Goal: Task Accomplishment & Management: Use online tool/utility

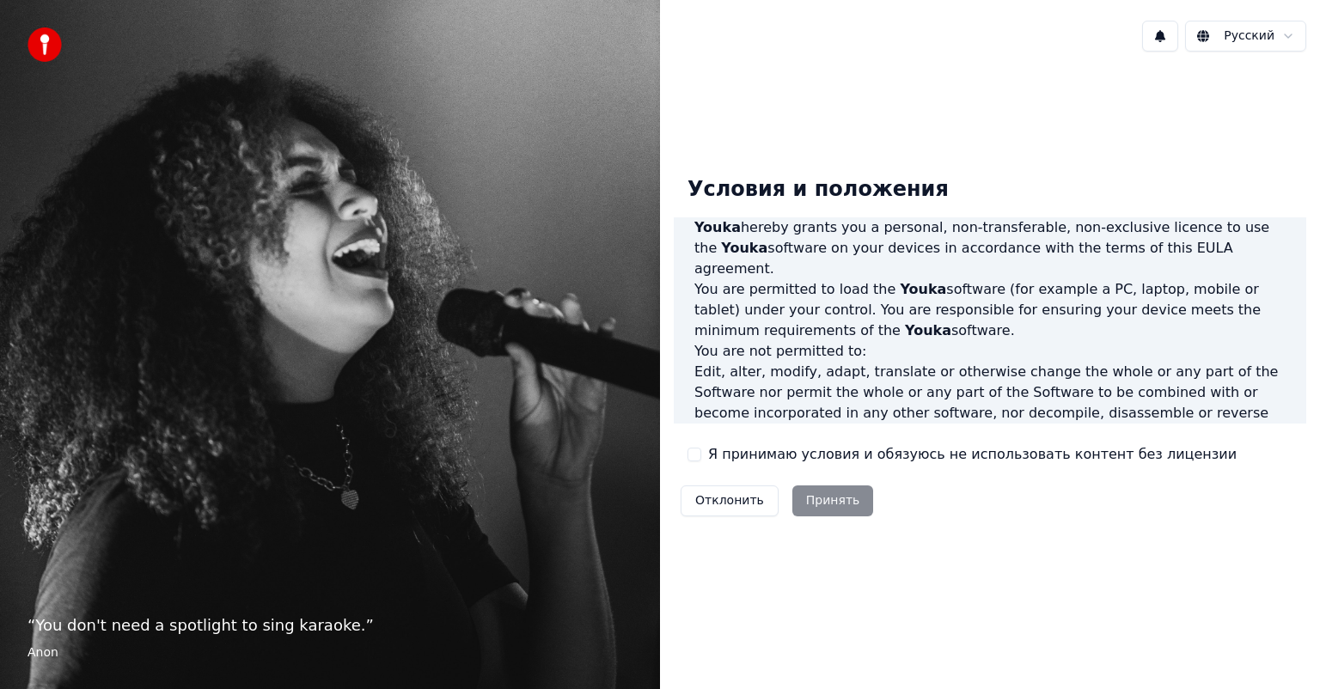
scroll to position [927, 0]
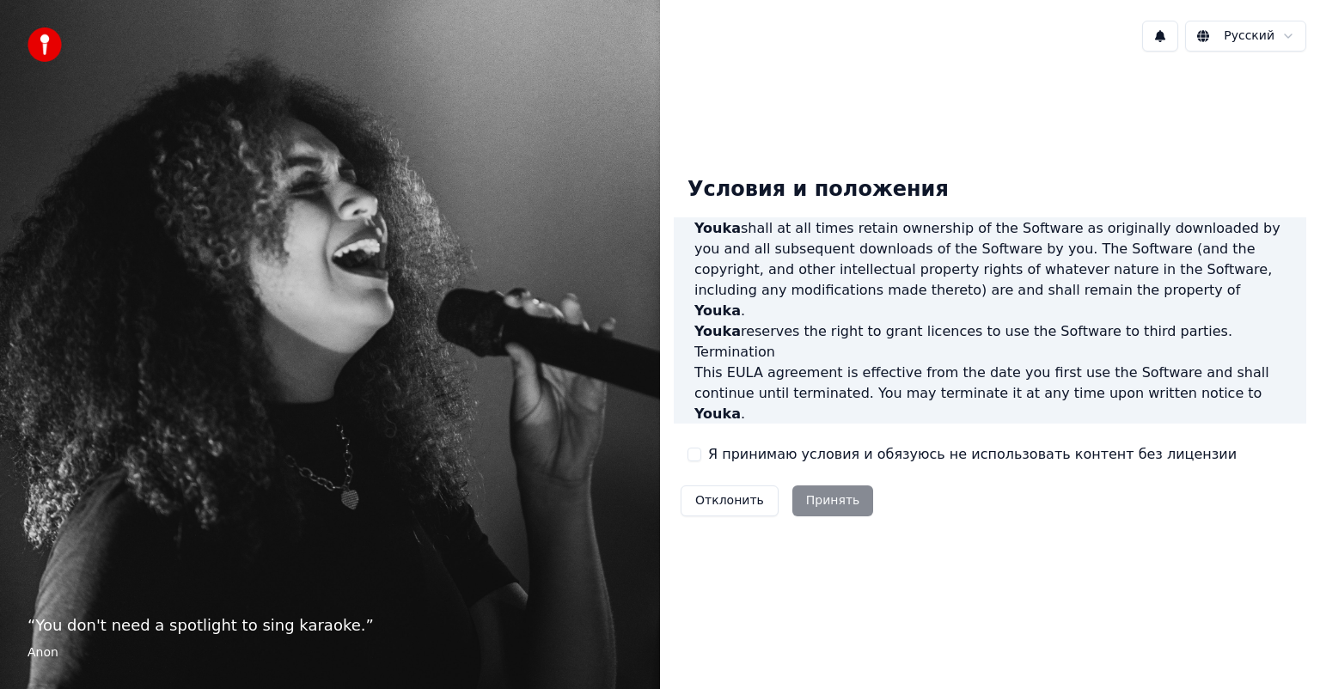
click at [831, 502] on div "Отклонить Принять" at bounding box center [777, 501] width 206 height 45
click at [767, 454] on label "Я принимаю условия и обязуюсь не использовать контент без лицензии" at bounding box center [972, 454] width 529 height 21
click at [701, 454] on button "Я принимаю условия и обязуюсь не использовать контент без лицензии" at bounding box center [695, 455] width 14 height 14
click at [815, 492] on button "Принять" at bounding box center [833, 501] width 82 height 31
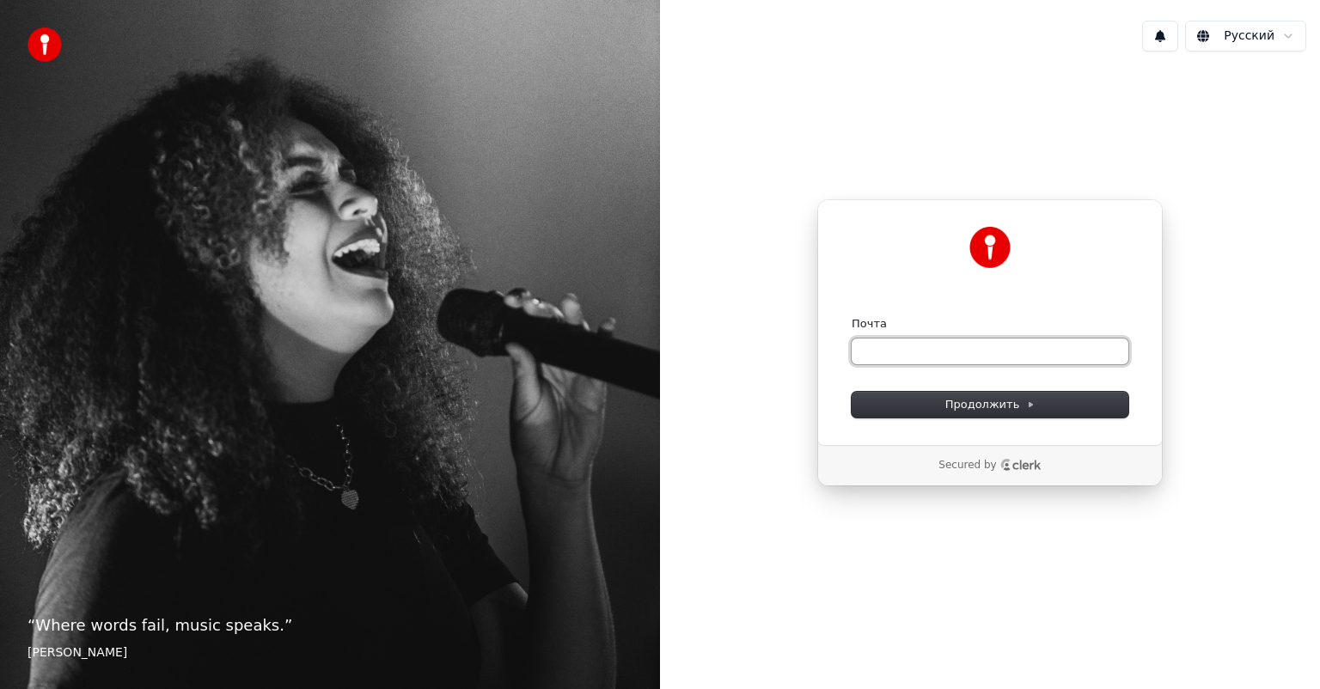
click at [926, 352] on input "Почта" at bounding box center [990, 352] width 277 height 26
click at [926, 353] on input "**********" at bounding box center [990, 352] width 277 height 26
click at [892, 354] on input "**********" at bounding box center [990, 352] width 277 height 26
click at [949, 350] on input "**********" at bounding box center [990, 352] width 277 height 26
click at [994, 405] on span "Продолжить" at bounding box center [990, 404] width 90 height 15
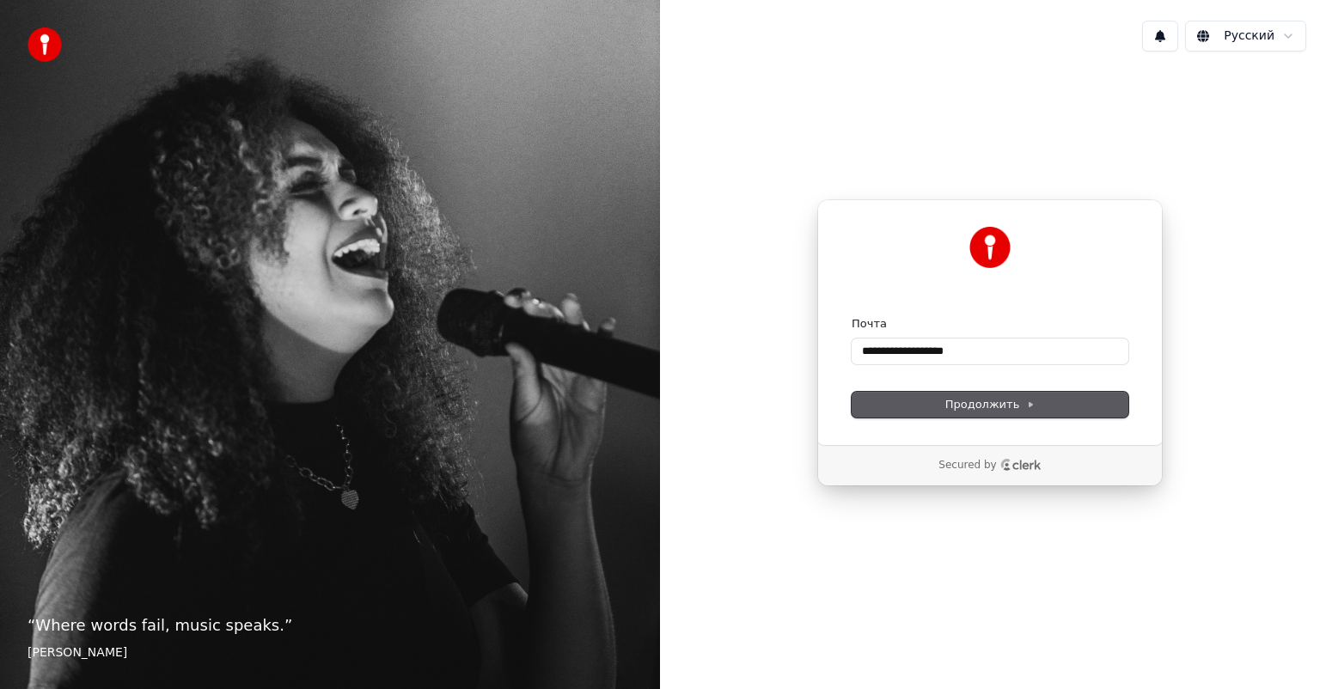
type input "**********"
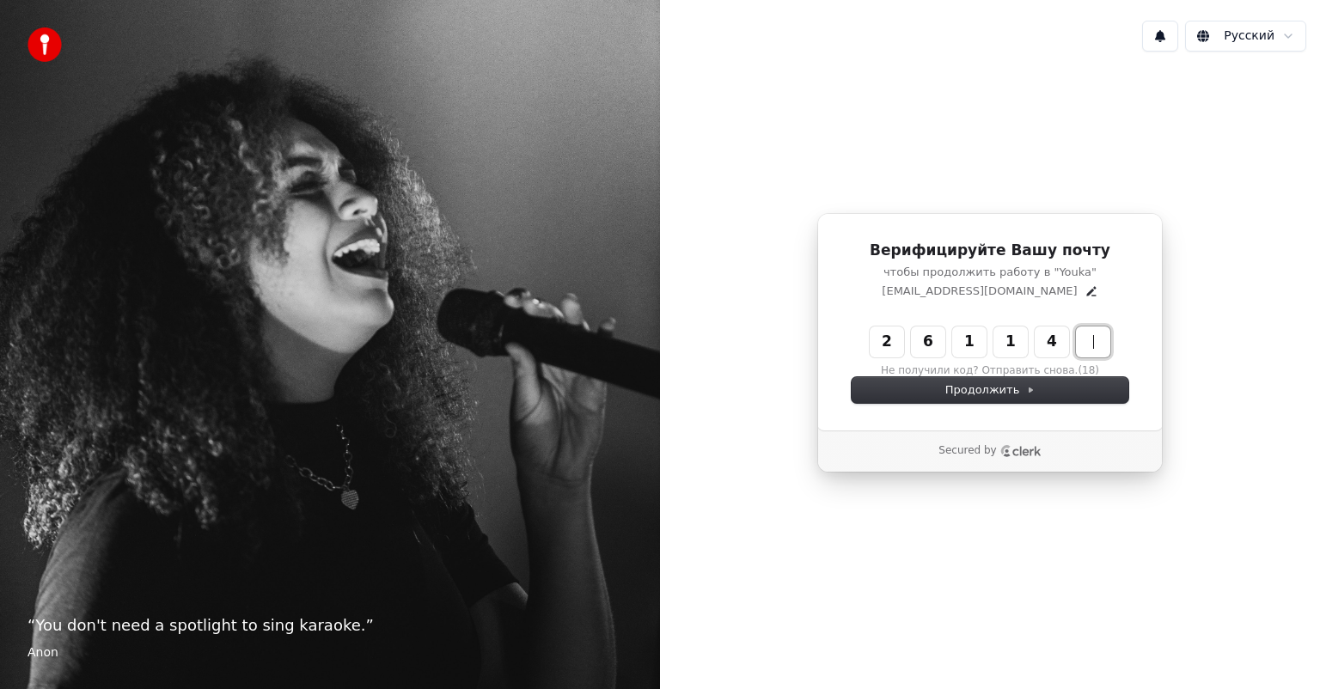
type input "******"
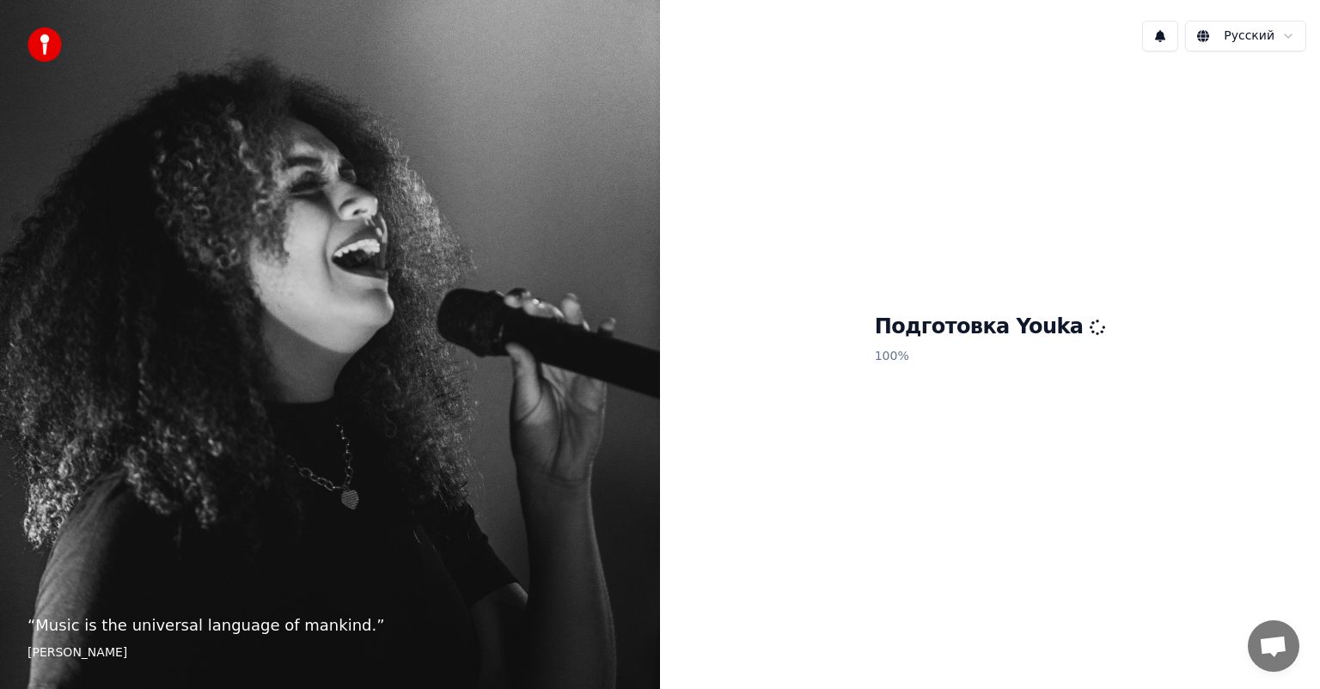
click at [1025, 338] on h1 "Подготовка Youka" at bounding box center [990, 328] width 231 height 28
click at [895, 381] on div "Подготовка Youka 100 %" at bounding box center [990, 342] width 660 height 555
click at [871, 388] on div "Подготовка Youka 100 %" at bounding box center [990, 342] width 660 height 555
click at [841, 386] on div "Подготовка Youka 100 %" at bounding box center [990, 342] width 660 height 555
click at [954, 415] on div "Подготовка Youka 100 %" at bounding box center [990, 342] width 660 height 555
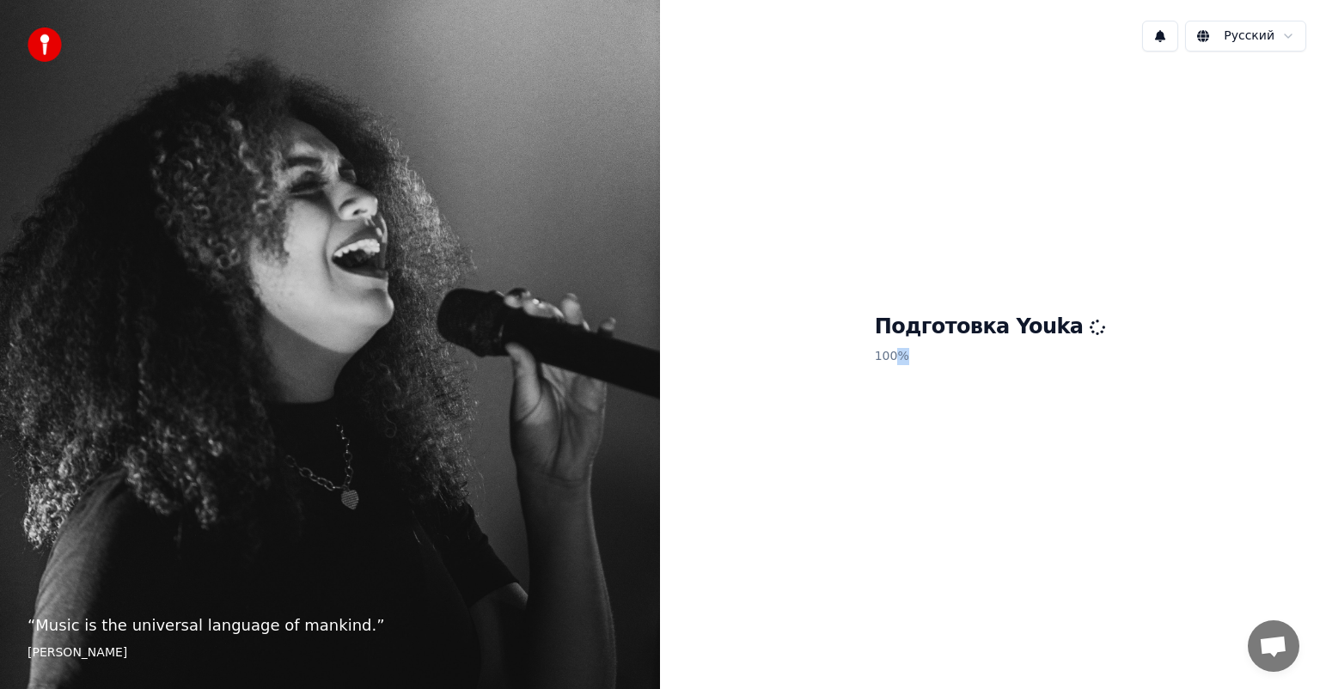
click at [958, 351] on p "100 %" at bounding box center [990, 356] width 231 height 31
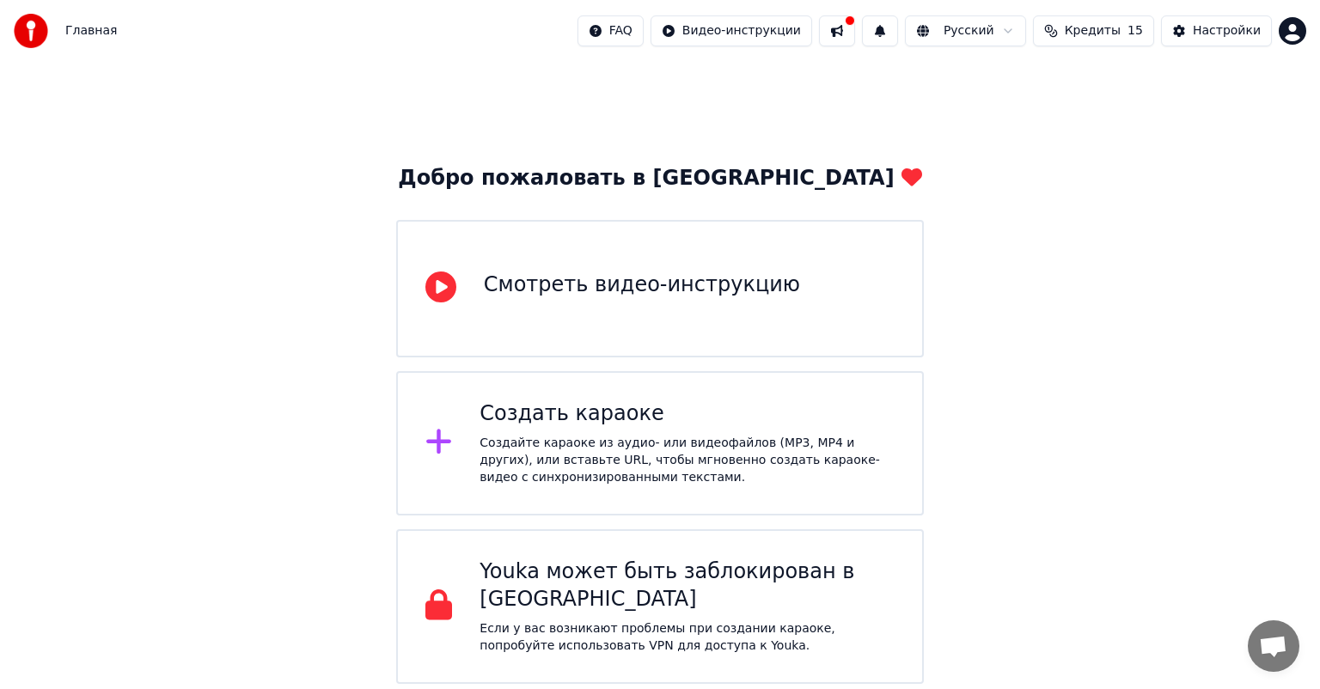
click at [715, 435] on div "Создайте караоке из аудио- или видеофайлов (MP3, MP4 и других), или вставьте UR…" at bounding box center [687, 461] width 415 height 52
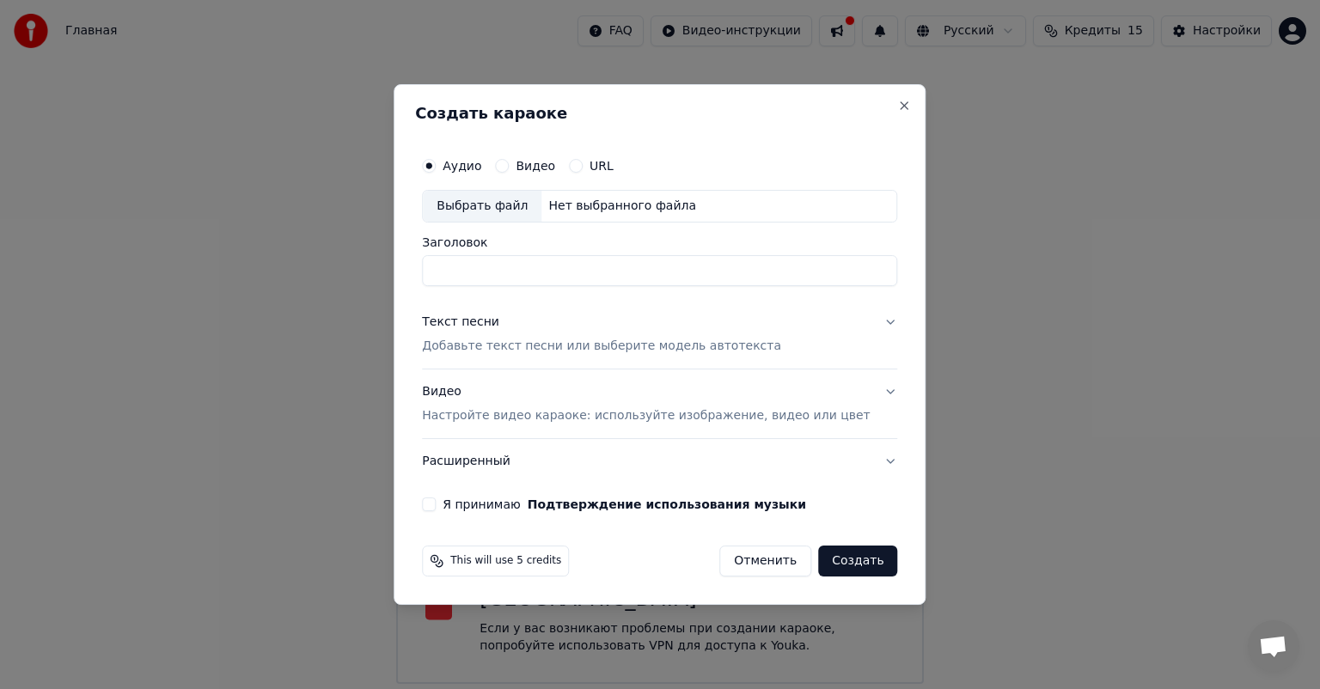
click at [546, 275] on input "Заголовок" at bounding box center [659, 270] width 475 height 31
type input "*"
click at [529, 272] on input "**********" at bounding box center [659, 270] width 475 height 31
click at [578, 275] on input "**********" at bounding box center [659, 270] width 475 height 31
type input "**********"
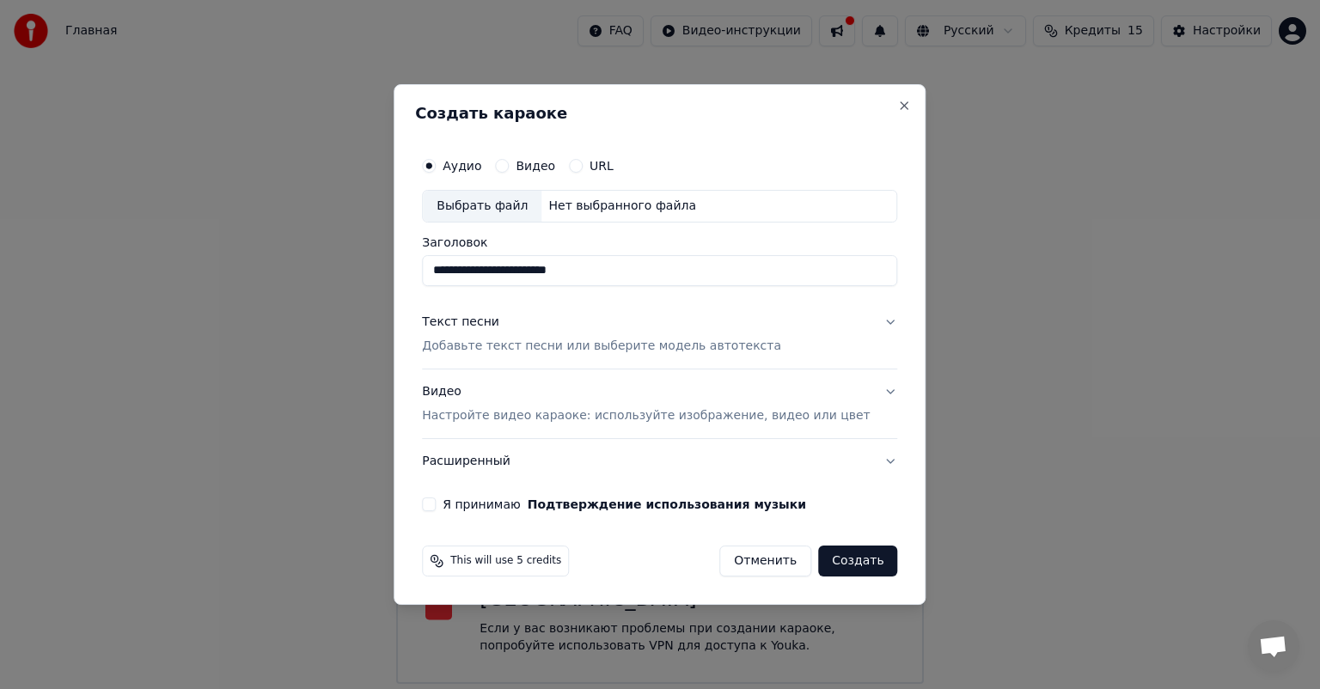
click at [543, 166] on label "Видео" at bounding box center [536, 166] width 40 height 12
click at [509, 166] on button "Видео" at bounding box center [502, 166] width 14 height 14
click at [481, 166] on label "Аудио" at bounding box center [462, 166] width 39 height 12
click at [436, 166] on button "Аудио" at bounding box center [429, 166] width 14 height 14
click at [547, 169] on label "Видео" at bounding box center [536, 166] width 40 height 12
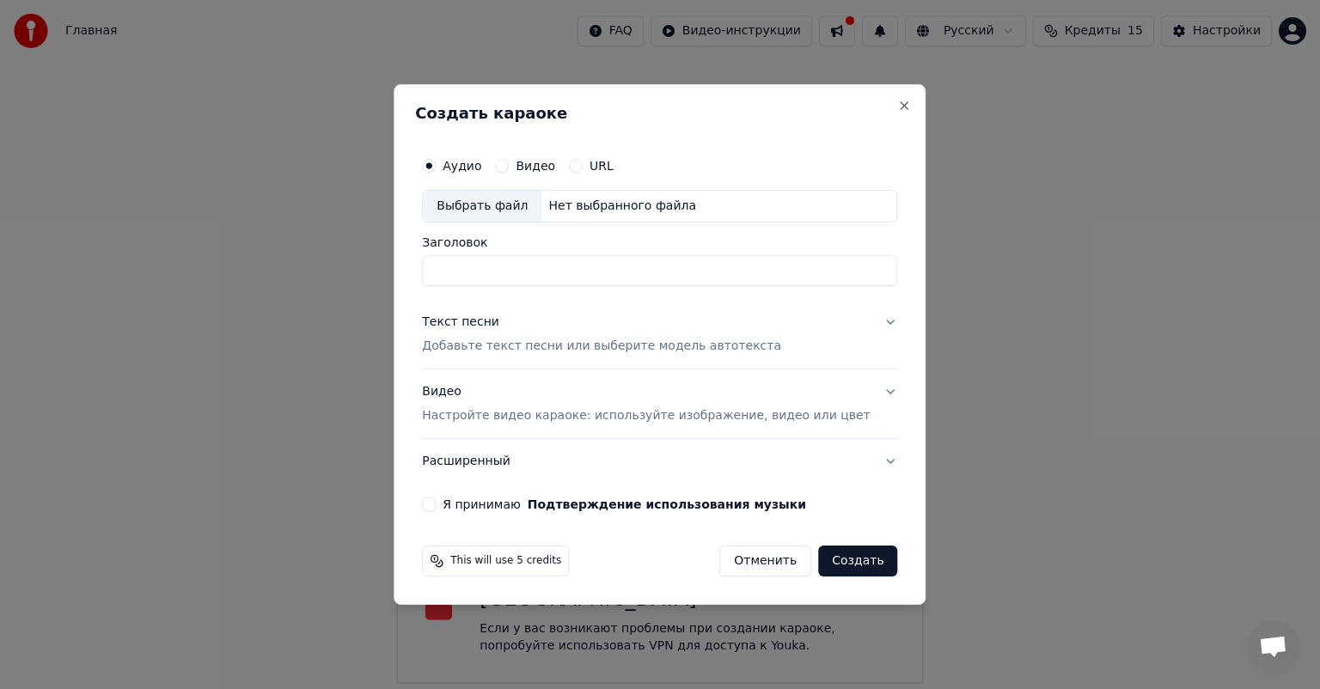
click at [509, 169] on button "Видео" at bounding box center [502, 166] width 14 height 14
click at [480, 171] on label "Аудио" at bounding box center [462, 166] width 39 height 12
click at [436, 171] on button "Аудио" at bounding box center [429, 166] width 14 height 14
click at [509, 168] on button "Видео" at bounding box center [502, 166] width 14 height 14
click at [461, 168] on div "Аудио" at bounding box center [451, 166] width 59 height 14
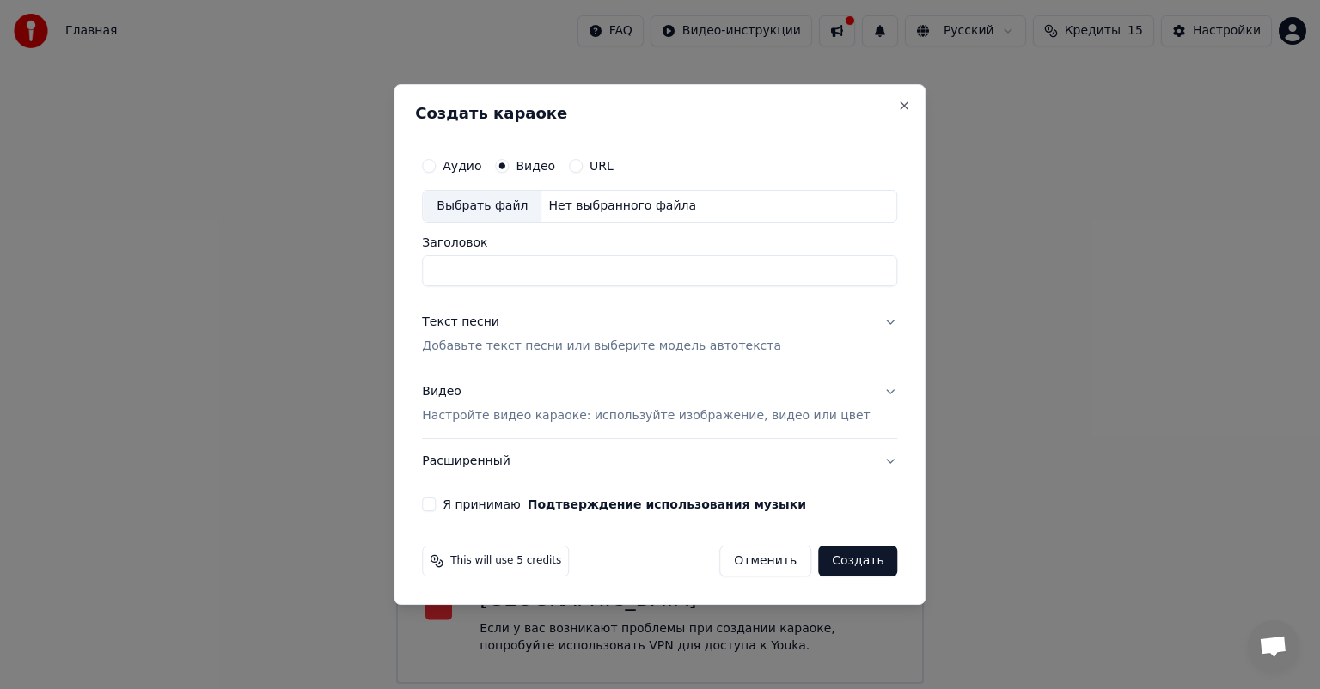
click at [436, 166] on button "Аудио" at bounding box center [429, 166] width 14 height 14
click at [509, 167] on button "Видео" at bounding box center [502, 166] width 14 height 14
click at [464, 169] on div "Аудио" at bounding box center [451, 166] width 59 height 14
click at [436, 165] on button "Аудио" at bounding box center [429, 166] width 14 height 14
click at [547, 272] on input "Заголовок" at bounding box center [659, 270] width 475 height 31
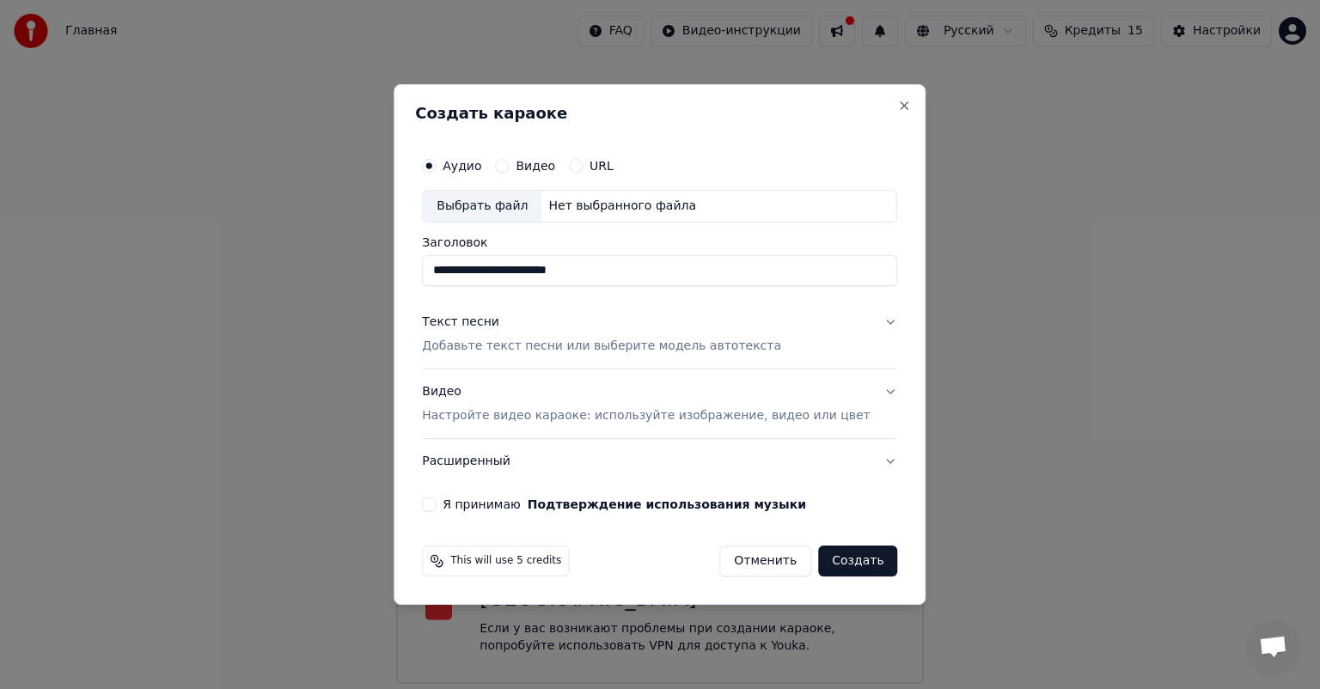
type input "**********"
click at [527, 343] on p "Добавьте текст песни или выберите модель автотекста" at bounding box center [601, 346] width 359 height 17
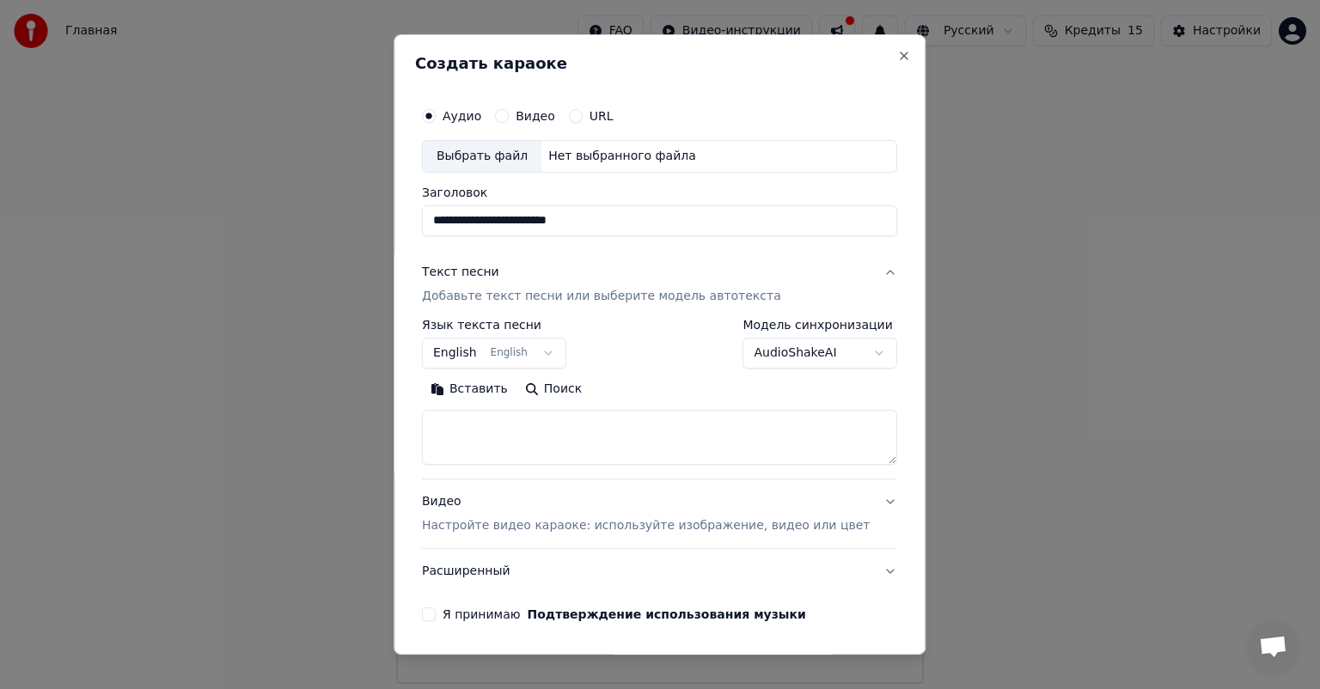
click at [515, 425] on textarea at bounding box center [659, 437] width 475 height 55
paste textarea "**********"
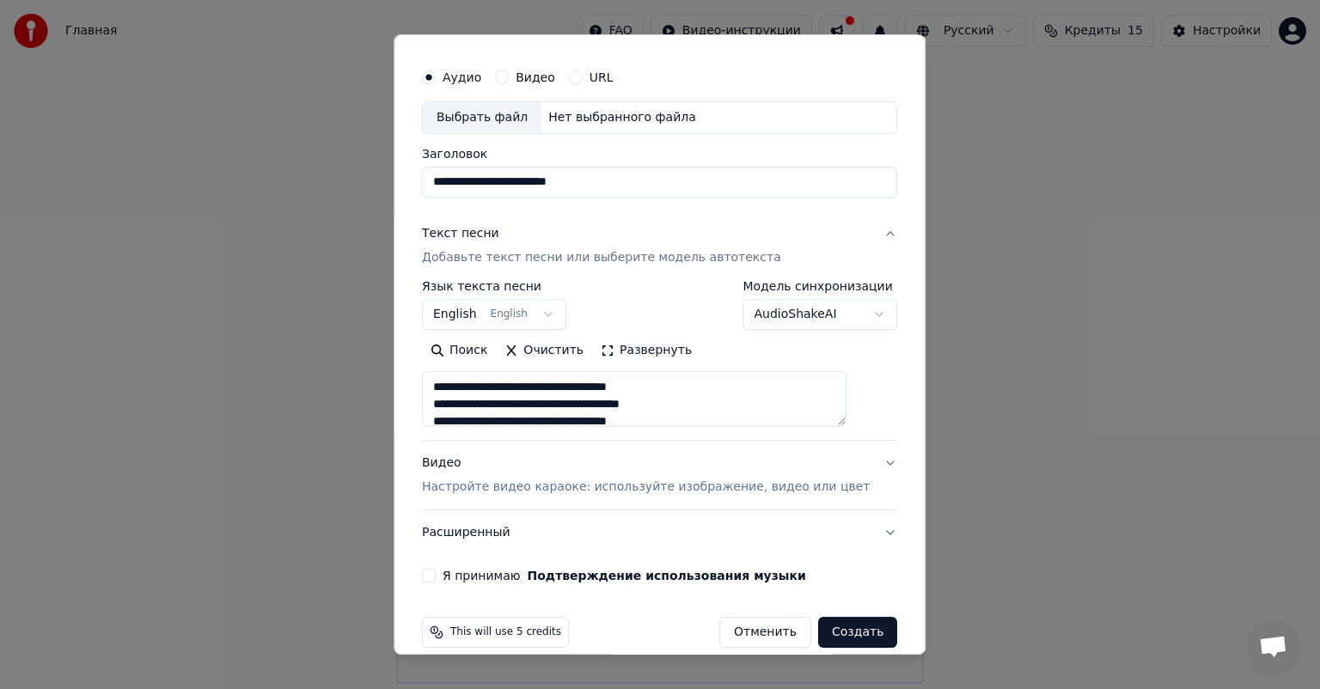
scroll to position [58, 0]
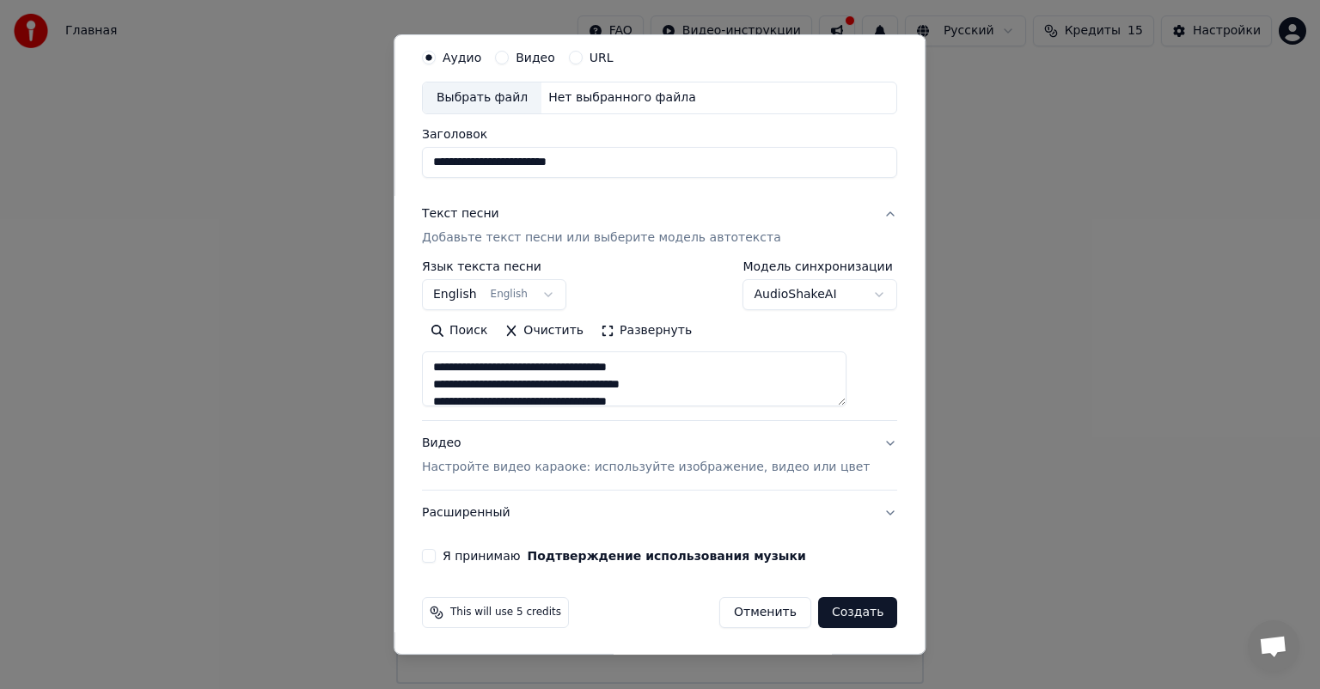
type textarea "**********"
click at [841, 450] on button "Видео Настройте видео караоке: используйте изображение, видео или цвет" at bounding box center [659, 455] width 475 height 69
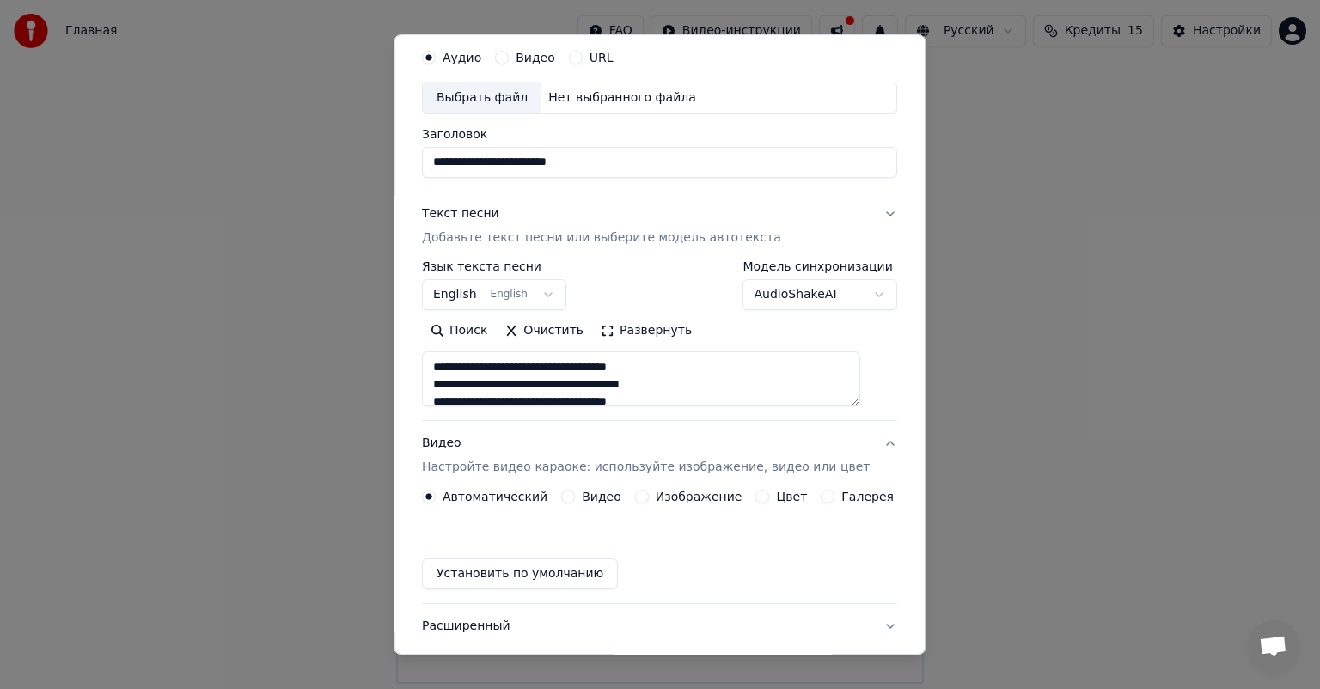
scroll to position [13, 0]
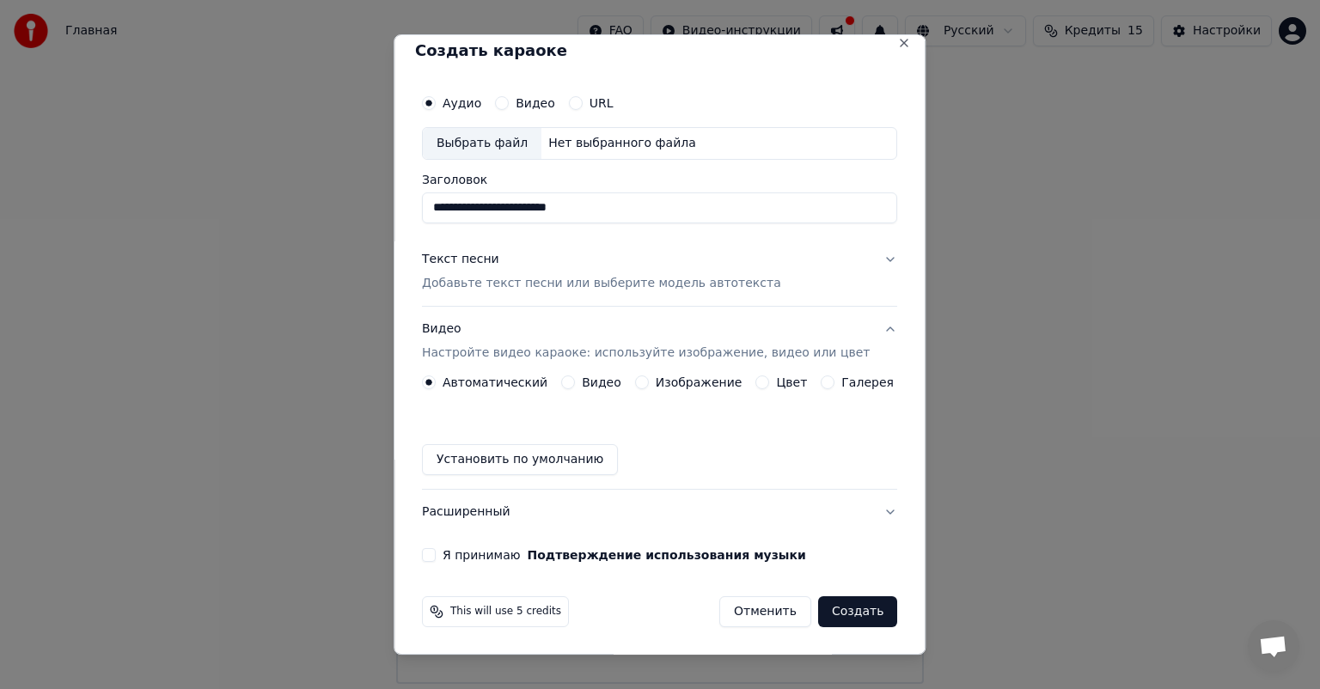
click at [579, 380] on div "Видео" at bounding box center [591, 383] width 60 height 14
click at [574, 385] on div "Видео" at bounding box center [591, 383] width 60 height 14
click at [571, 382] on button "Видео" at bounding box center [568, 383] width 14 height 14
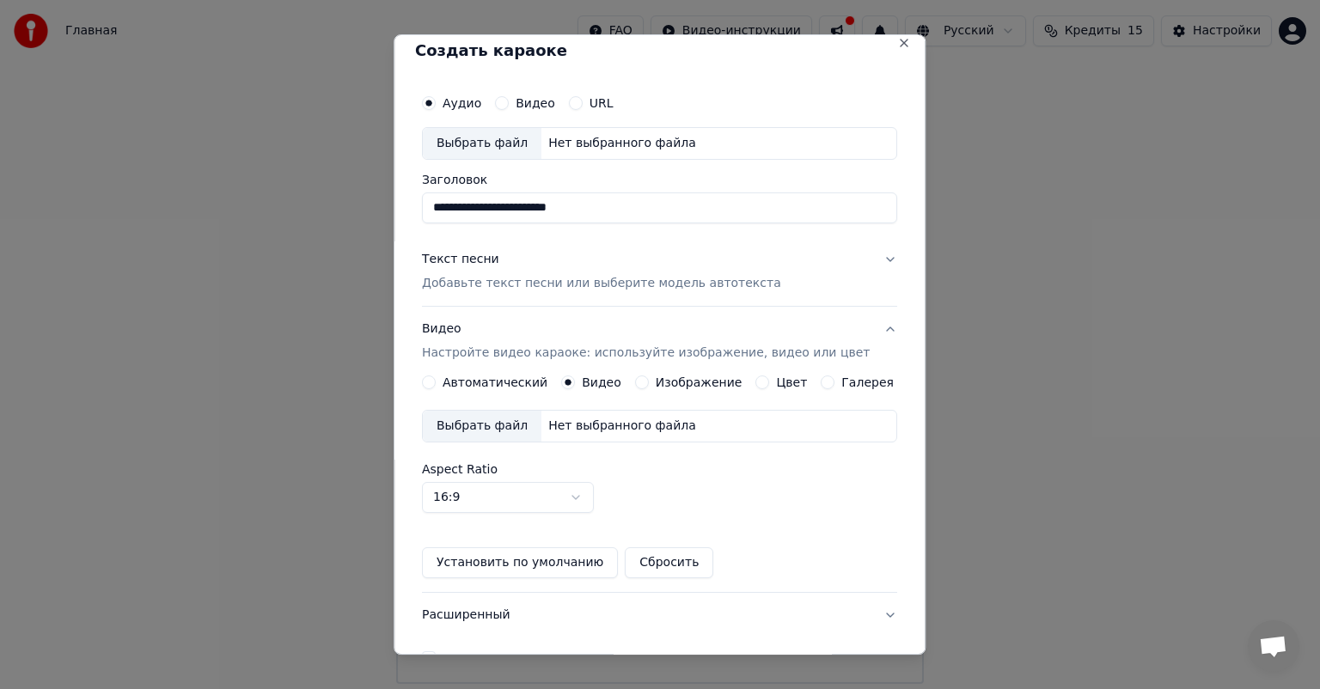
click at [447, 382] on div "Автоматический" at bounding box center [484, 383] width 125 height 14
click at [436, 382] on button "Автоматический" at bounding box center [429, 383] width 14 height 14
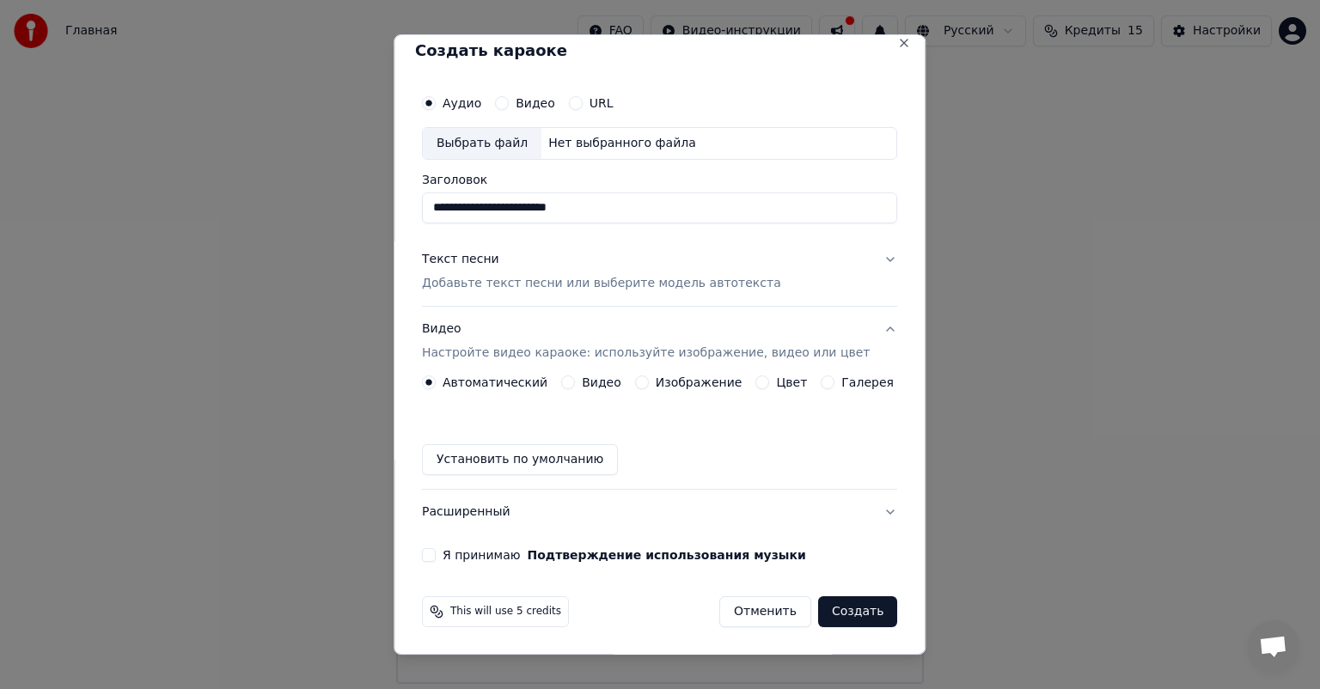
click at [436, 550] on button "Я принимаю Подтверждение использования музыки" at bounding box center [429, 555] width 14 height 14
click at [436, 556] on button "Я принимаю Подтверждение использования музыки" at bounding box center [429, 555] width 14 height 14
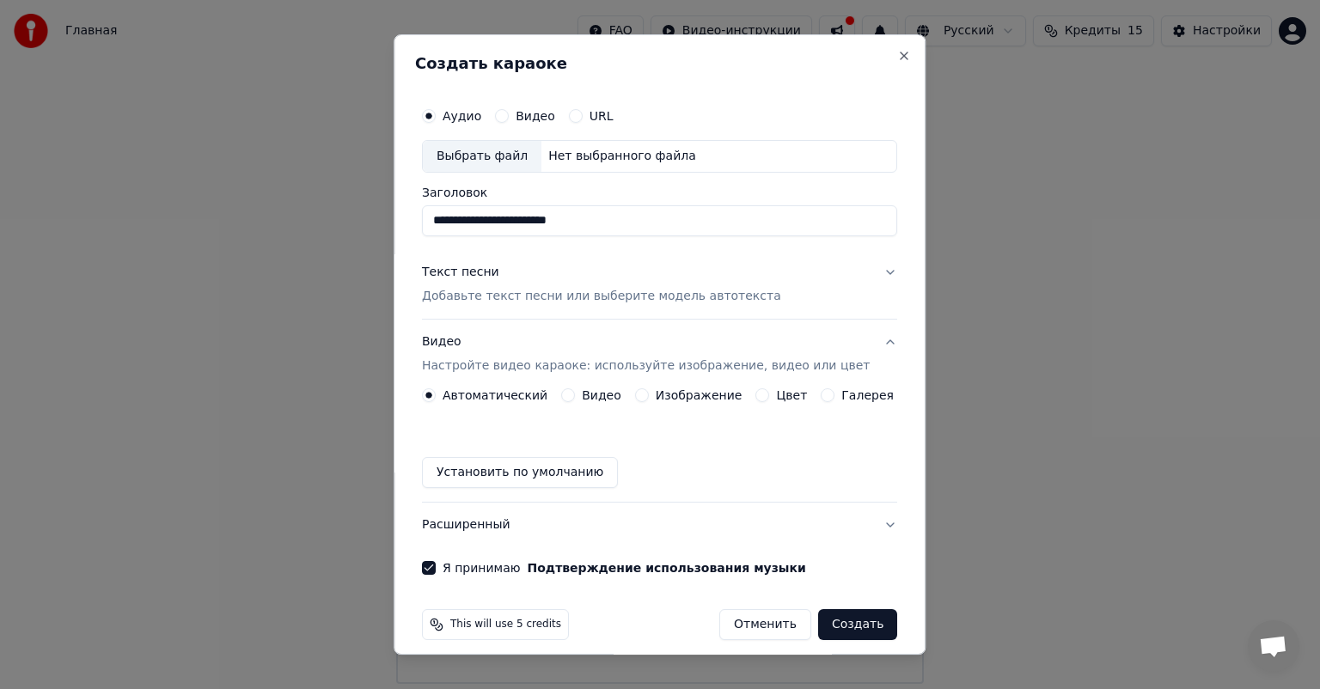
click at [560, 475] on button "Установить по умолчанию" at bounding box center [520, 472] width 196 height 31
click at [622, 303] on p "Добавьте текст песни или выберите модель автотекста" at bounding box center [601, 296] width 359 height 17
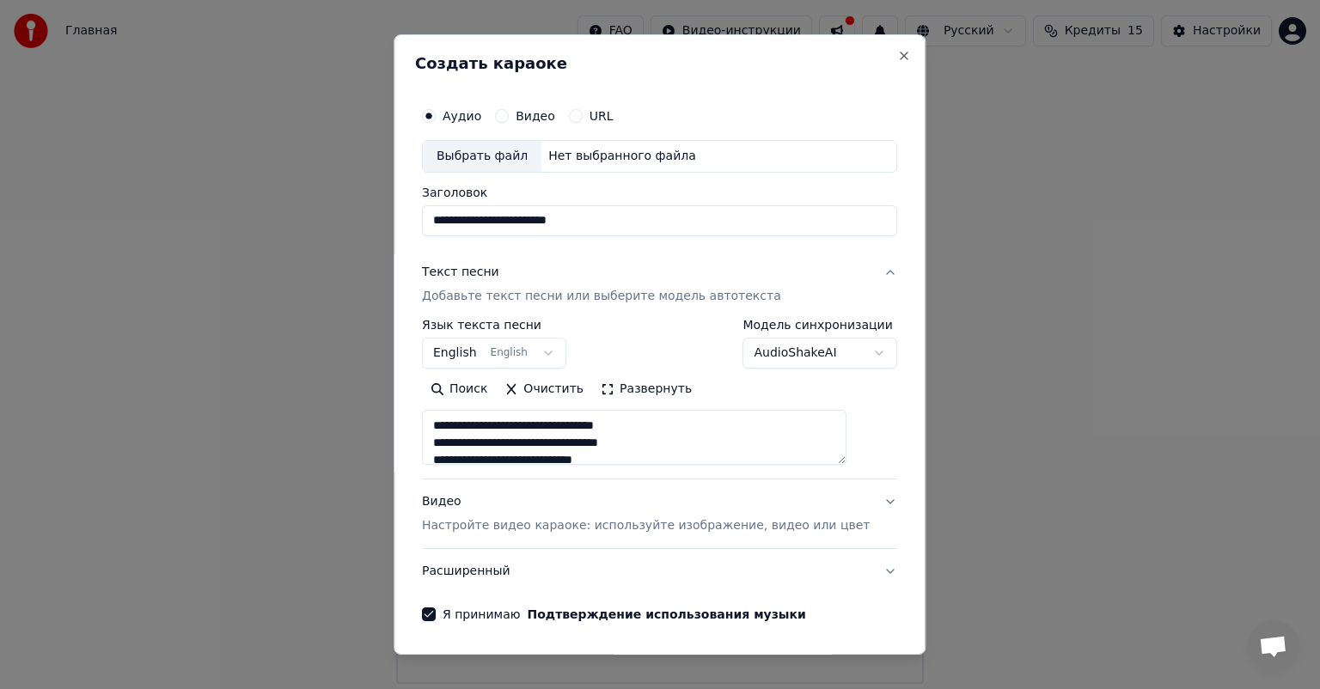
click at [563, 351] on button "English English" at bounding box center [494, 353] width 144 height 31
click at [644, 358] on body "**********" at bounding box center [660, 342] width 1320 height 684
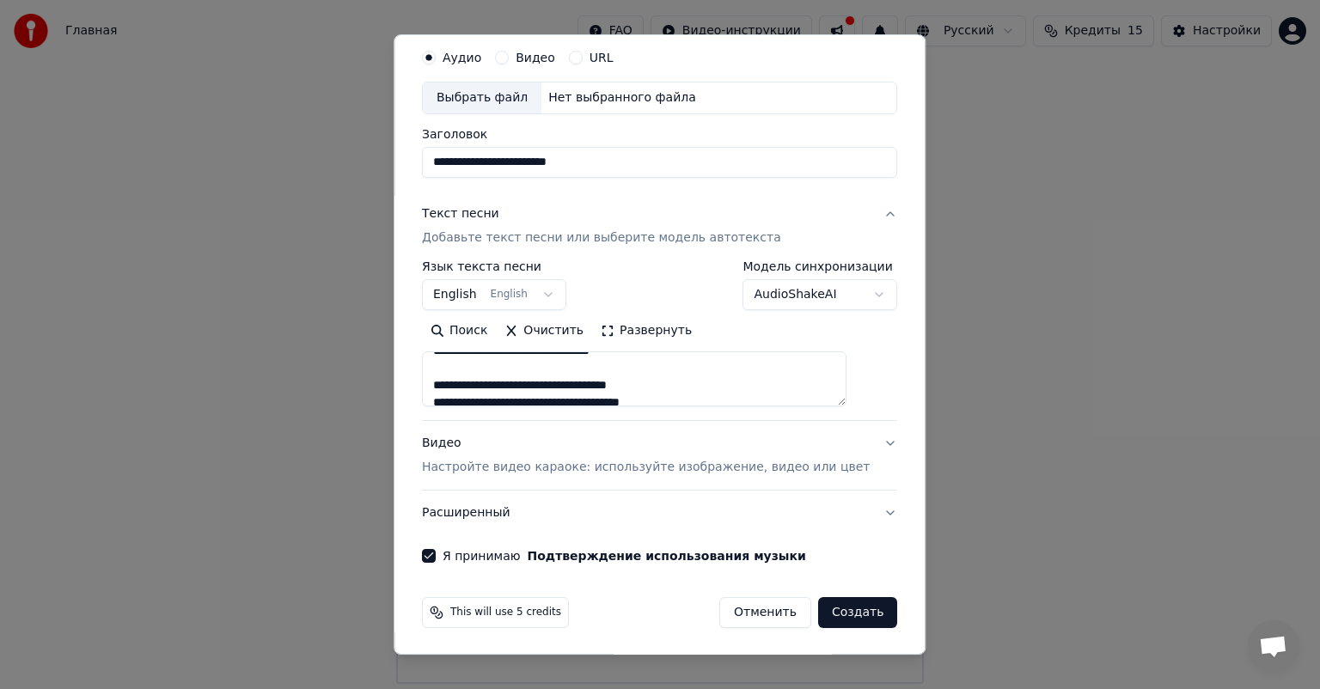
scroll to position [172, 0]
click at [823, 615] on button "Создать" at bounding box center [857, 612] width 79 height 31
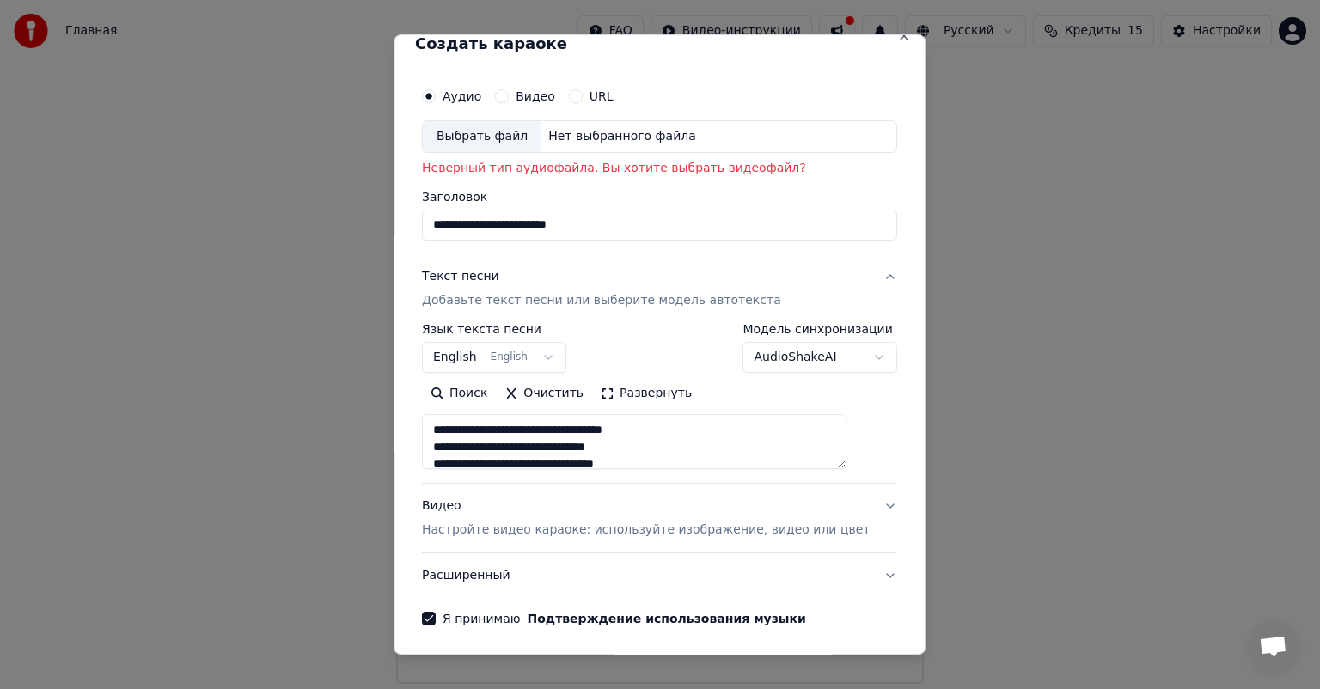
scroll to position [0, 0]
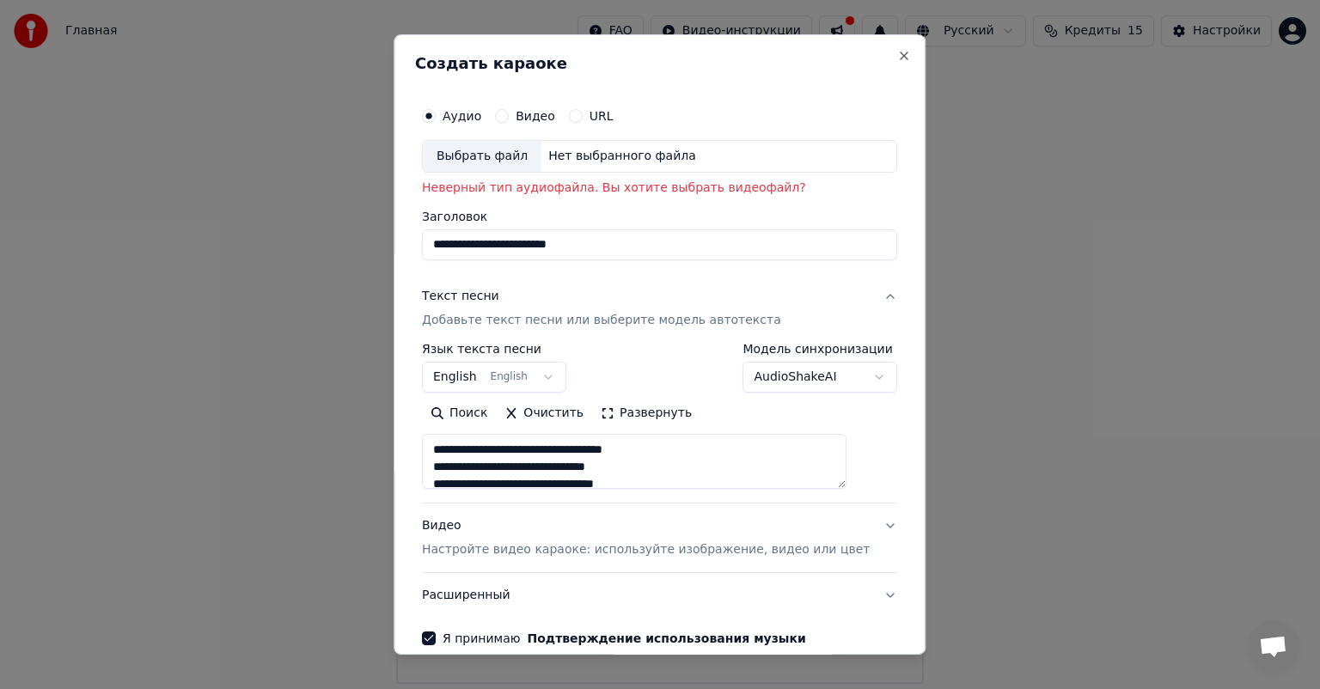
click at [505, 158] on div "Выбрать файл" at bounding box center [482, 156] width 119 height 31
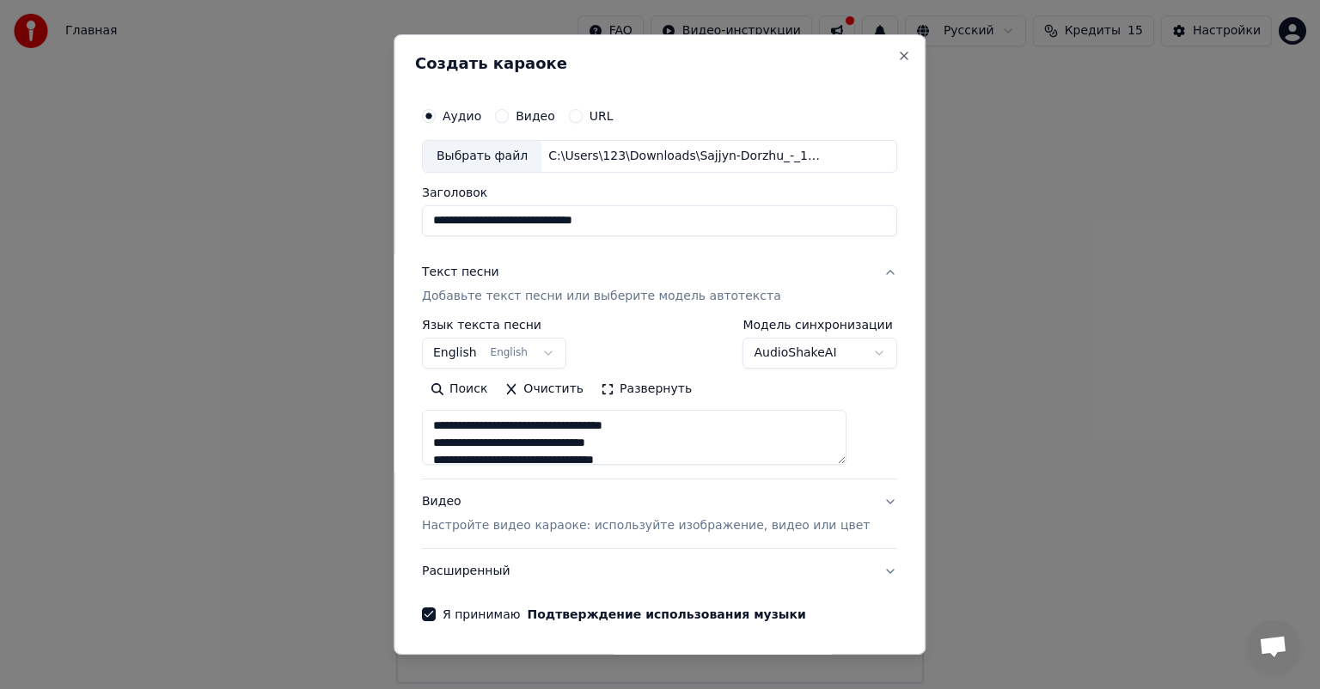
click at [658, 222] on input "**********" at bounding box center [659, 220] width 475 height 31
type input "*"
type input "**********"
click at [729, 242] on div "**********" at bounding box center [659, 360] width 489 height 536
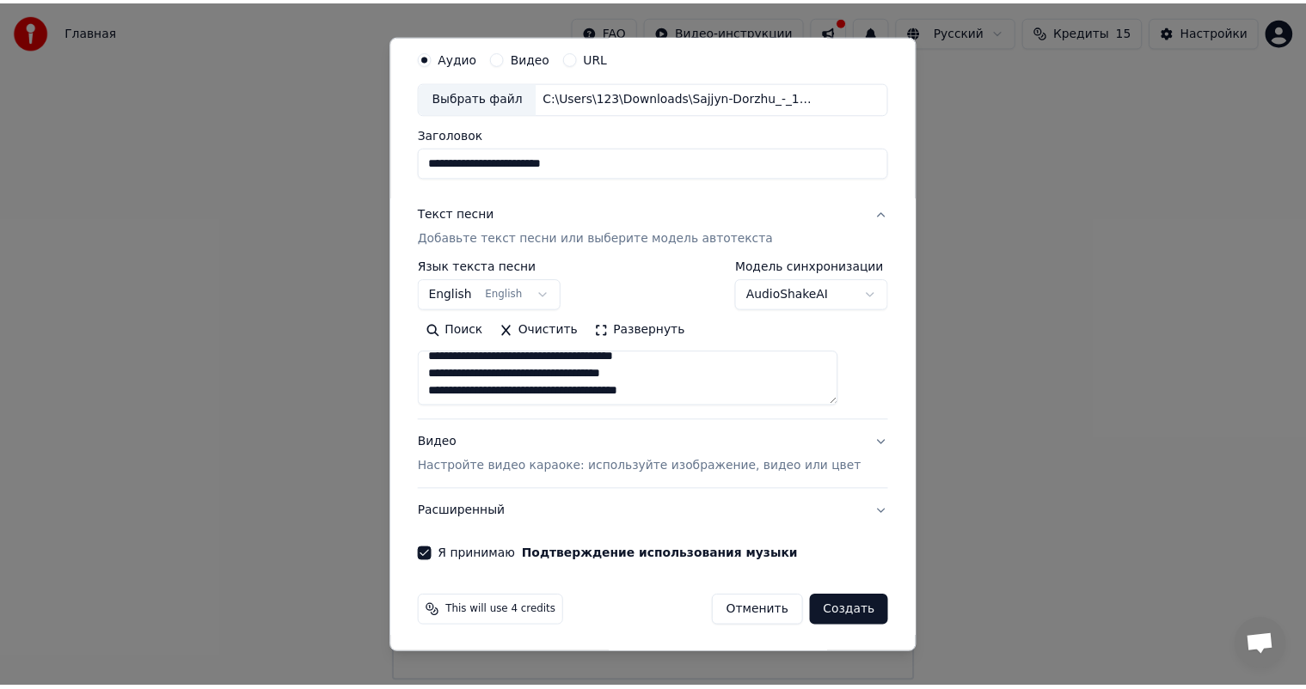
scroll to position [286, 0]
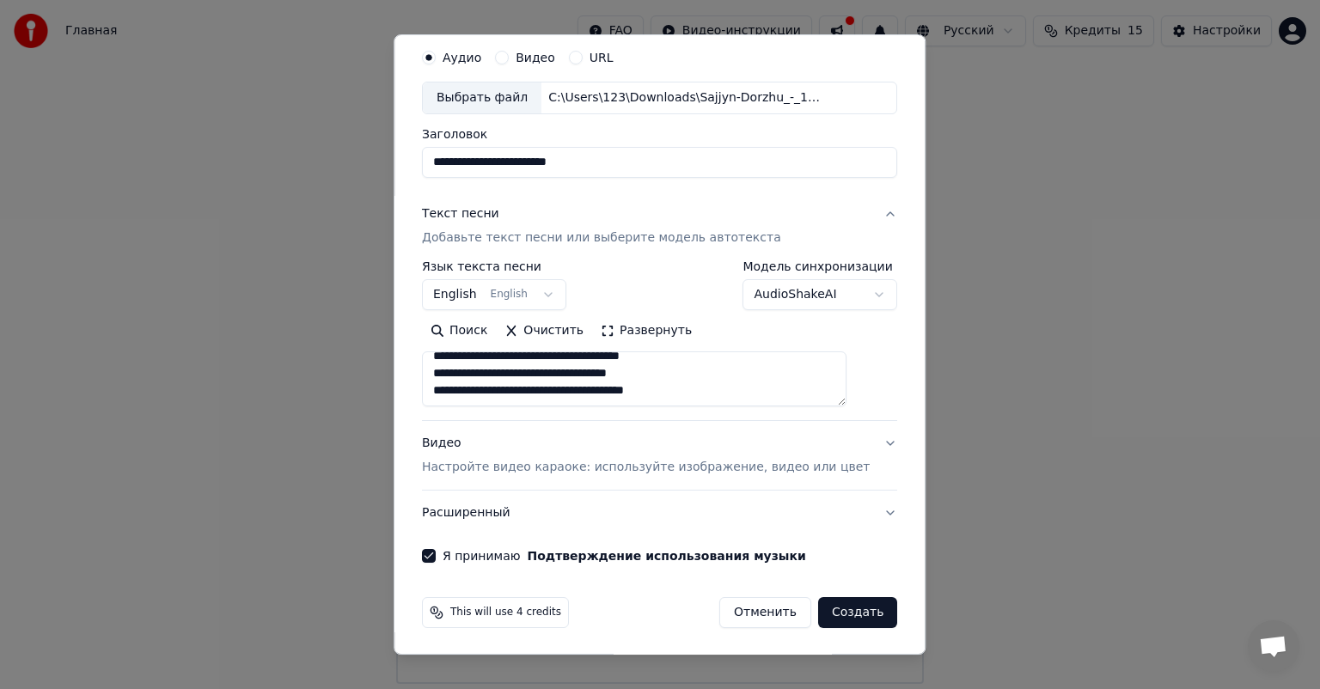
click at [825, 605] on button "Создать" at bounding box center [857, 612] width 79 height 31
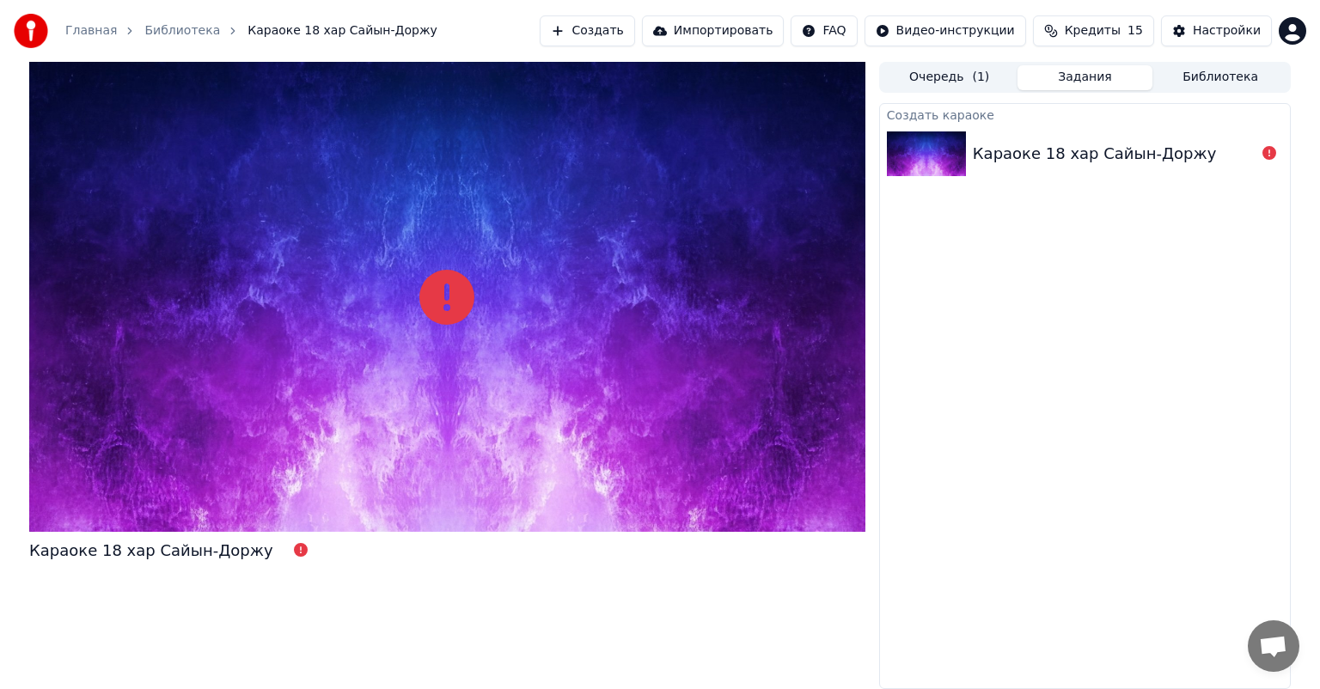
click at [1037, 150] on div "Караоке 18 хар Сайын-Доржу" at bounding box center [1095, 154] width 244 height 24
click at [991, 158] on div "Караоке 18 хар Сайын-Доржу" at bounding box center [1095, 154] width 244 height 24
click at [986, 83] on button "Очередь ( 1 )" at bounding box center [950, 77] width 136 height 25
click at [1025, 80] on button "Задания" at bounding box center [1086, 77] width 136 height 25
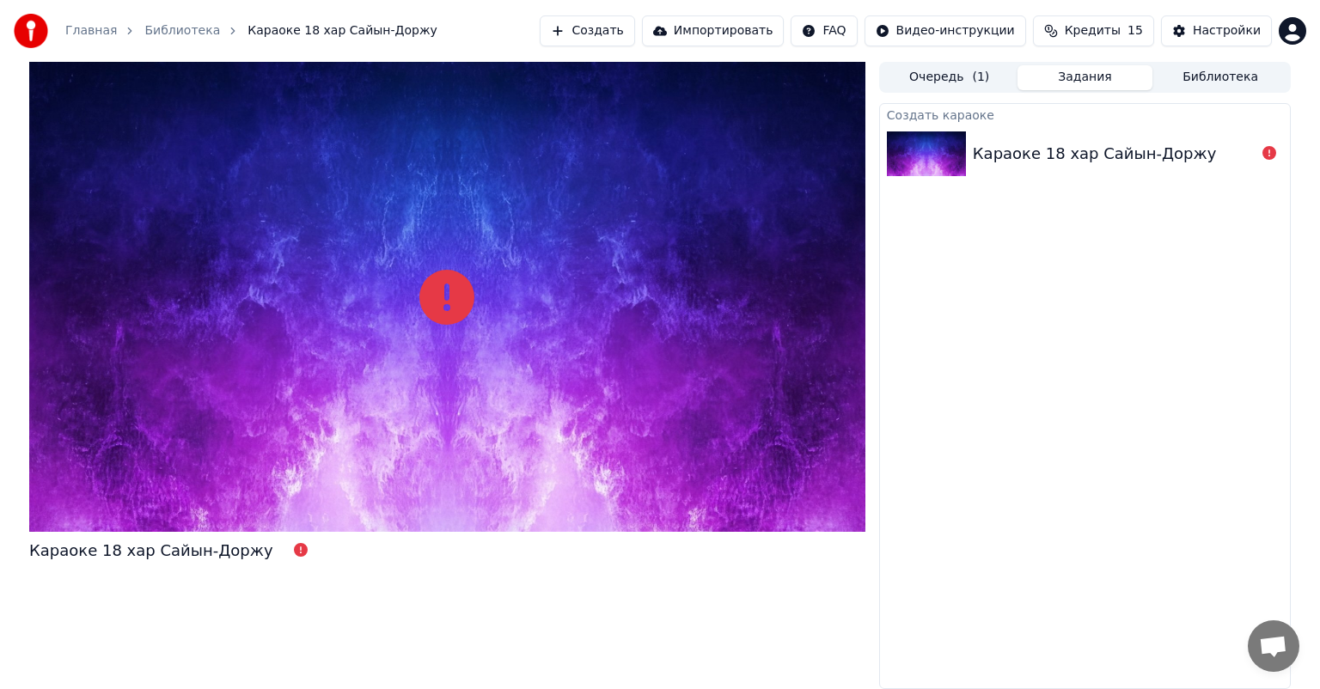
click at [969, 82] on button "Очередь ( 1 )" at bounding box center [950, 77] width 136 height 25
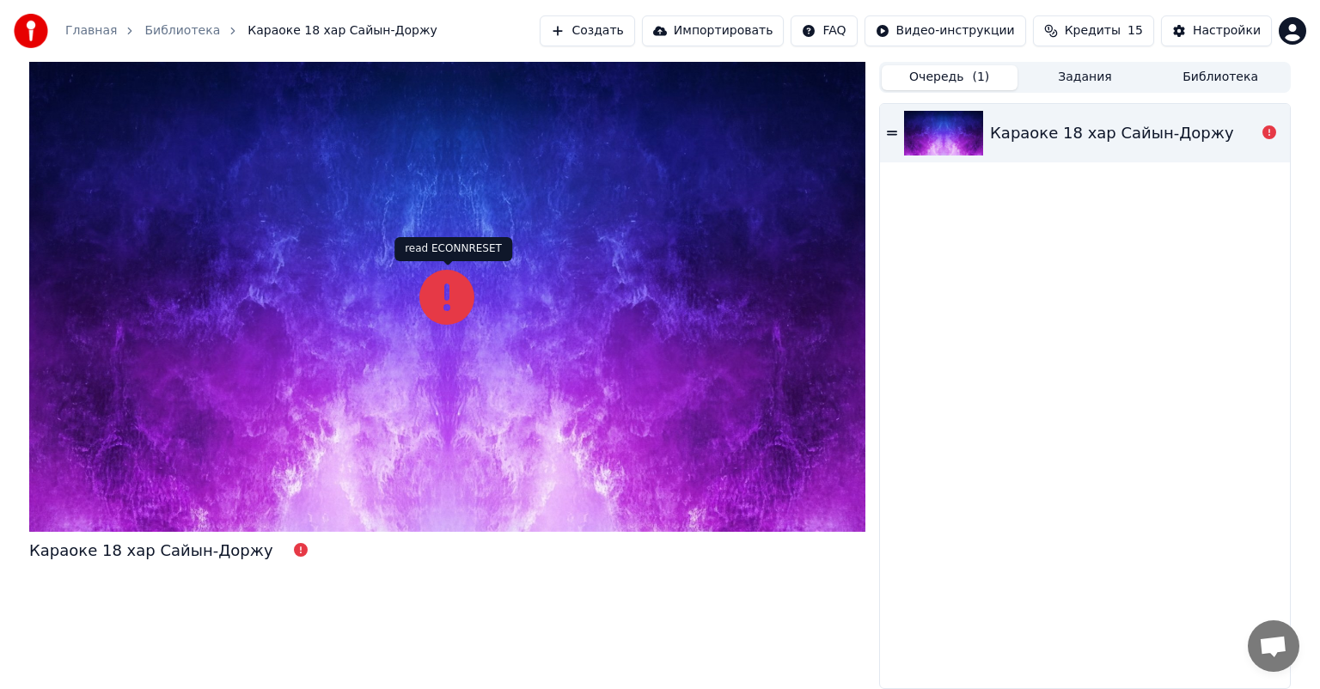
click at [439, 302] on icon at bounding box center [446, 297] width 55 height 55
click at [438, 302] on icon at bounding box center [446, 297] width 55 height 55
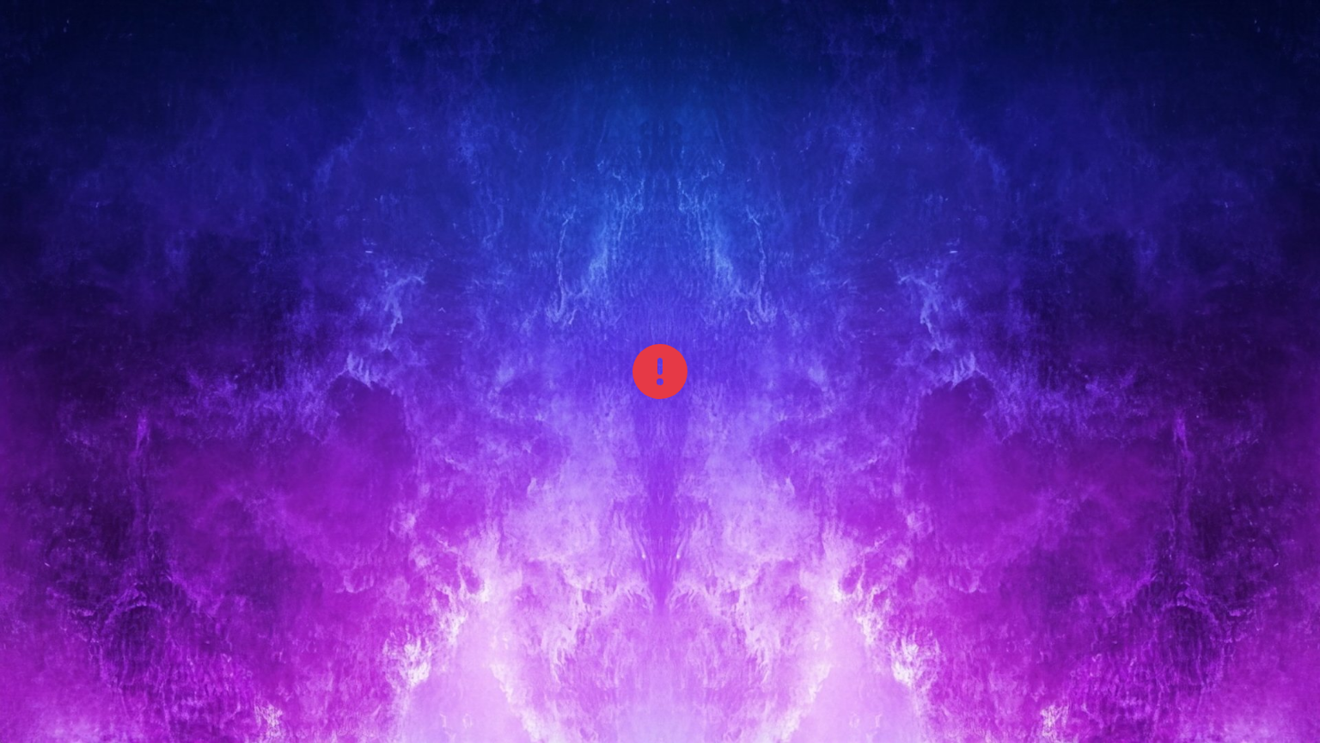
click at [581, 350] on div at bounding box center [660, 371] width 1320 height 743
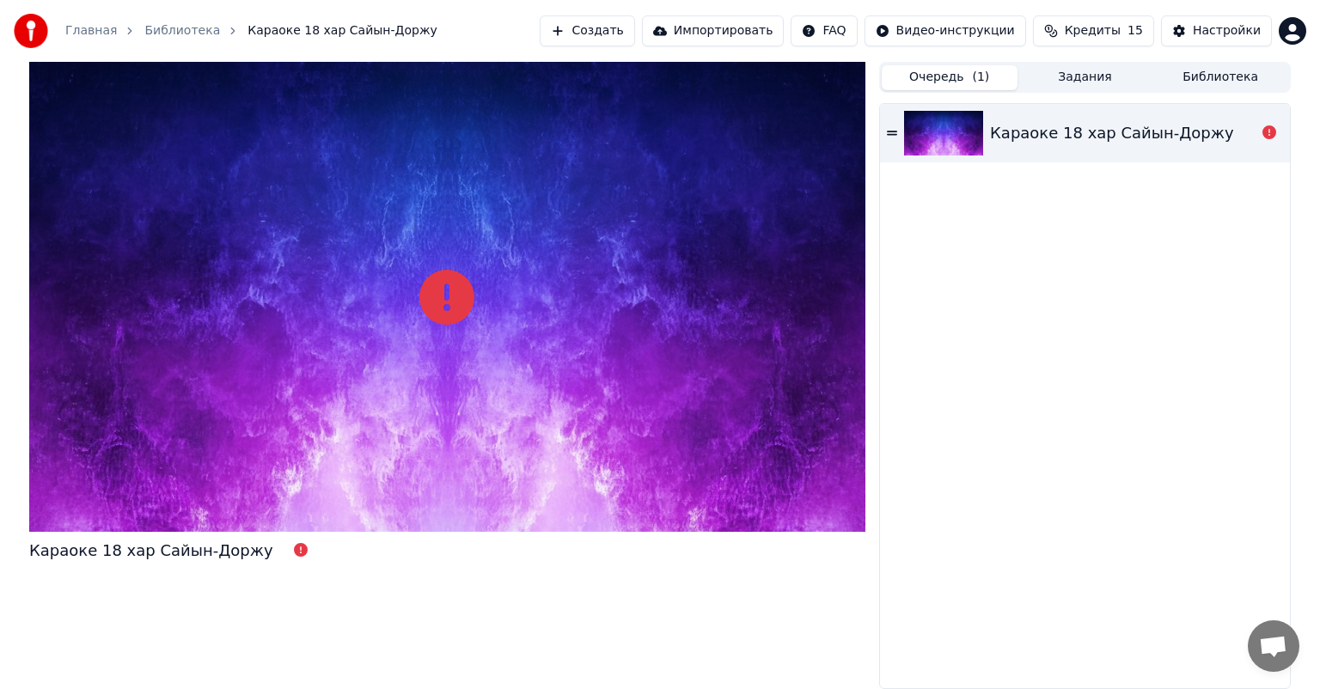
drag, startPoint x: 1032, startPoint y: 397, endPoint x: 1038, endPoint y: 365, distance: 32.4
click at [1032, 397] on div "Караоке 18 хар Сайын-Доржу" at bounding box center [1085, 396] width 410 height 584
click at [1178, 83] on button "Библиотека" at bounding box center [1221, 77] width 136 height 25
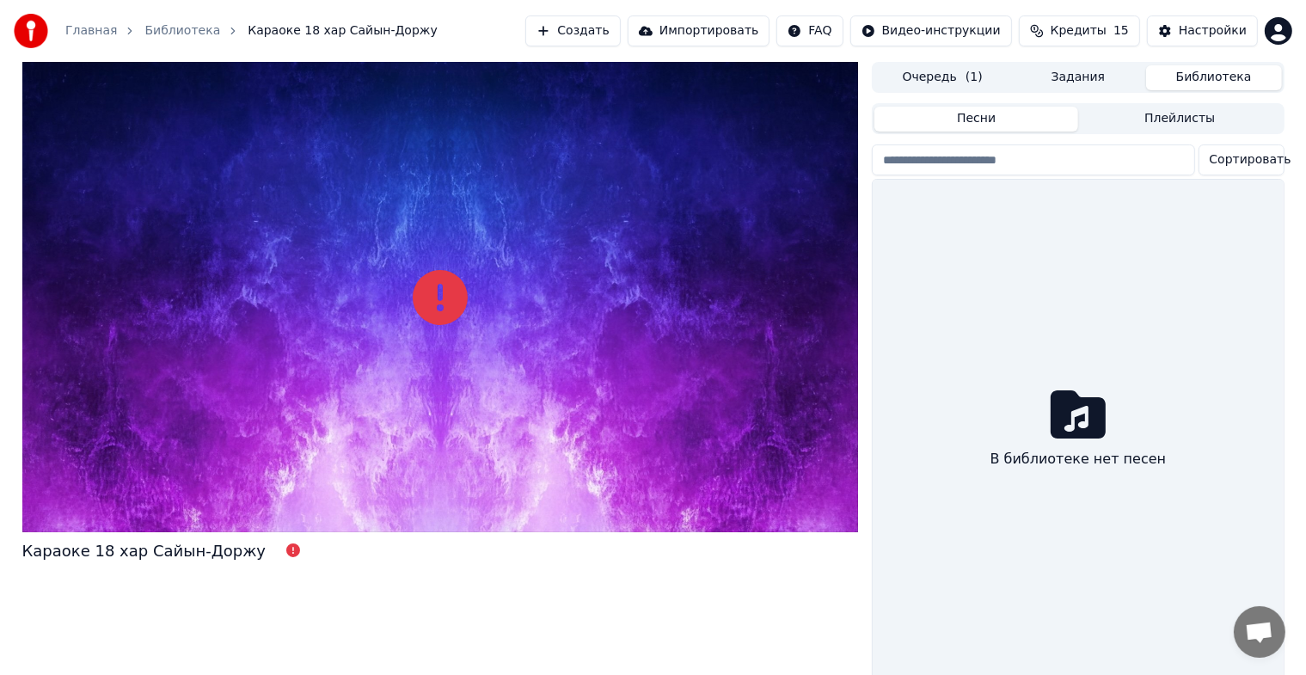
click at [1125, 75] on button "Задания" at bounding box center [1078, 77] width 136 height 25
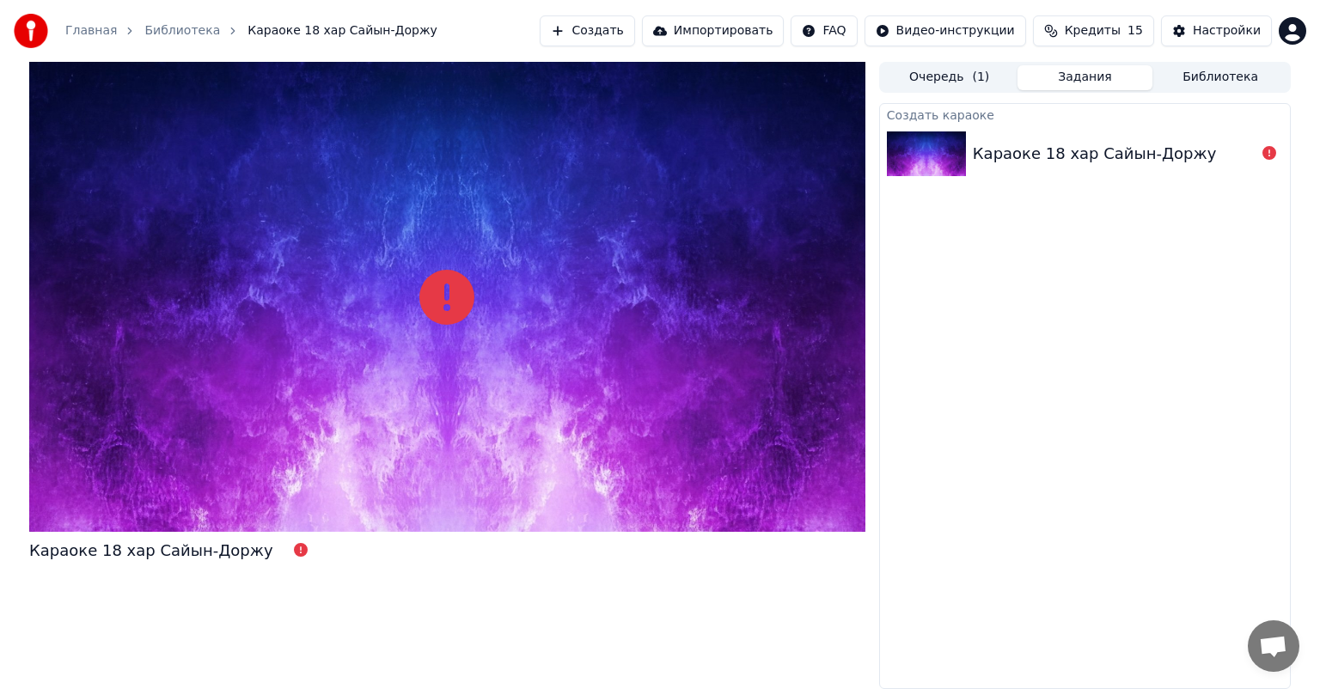
click at [1001, 76] on button "Очередь ( 1 )" at bounding box center [950, 77] width 136 height 25
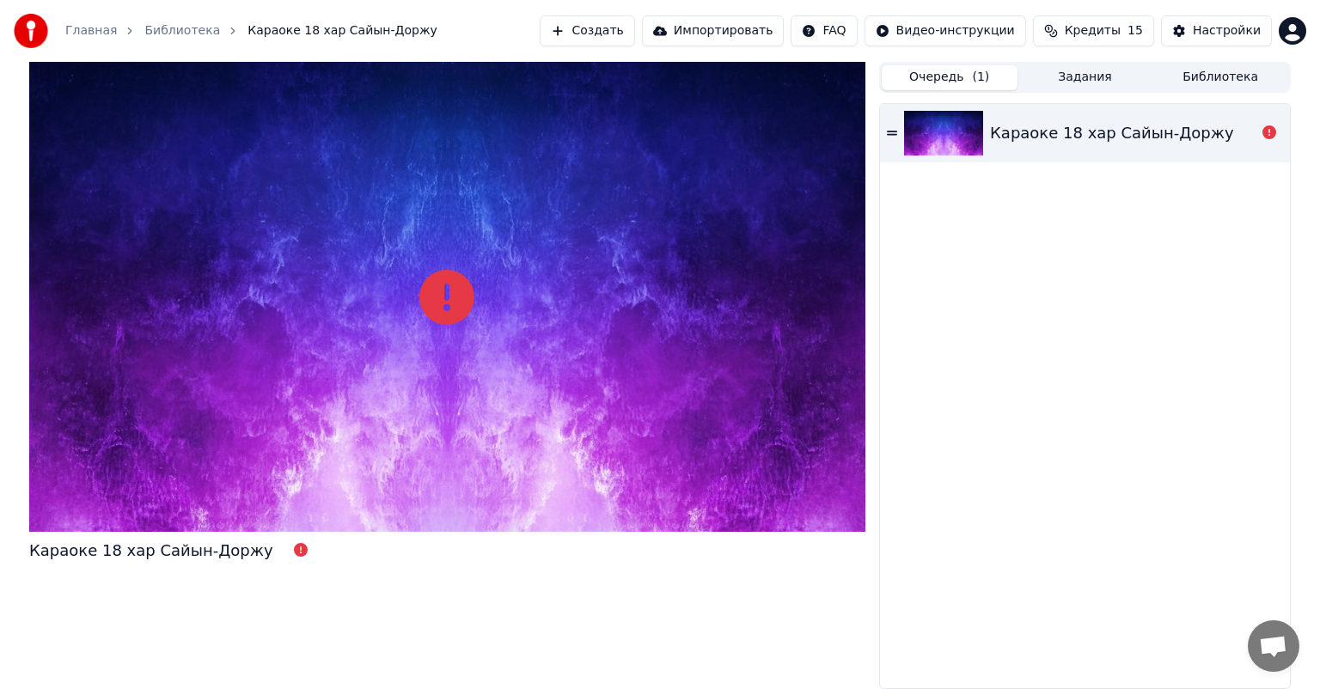
click at [1053, 78] on button "Задания" at bounding box center [1086, 77] width 136 height 25
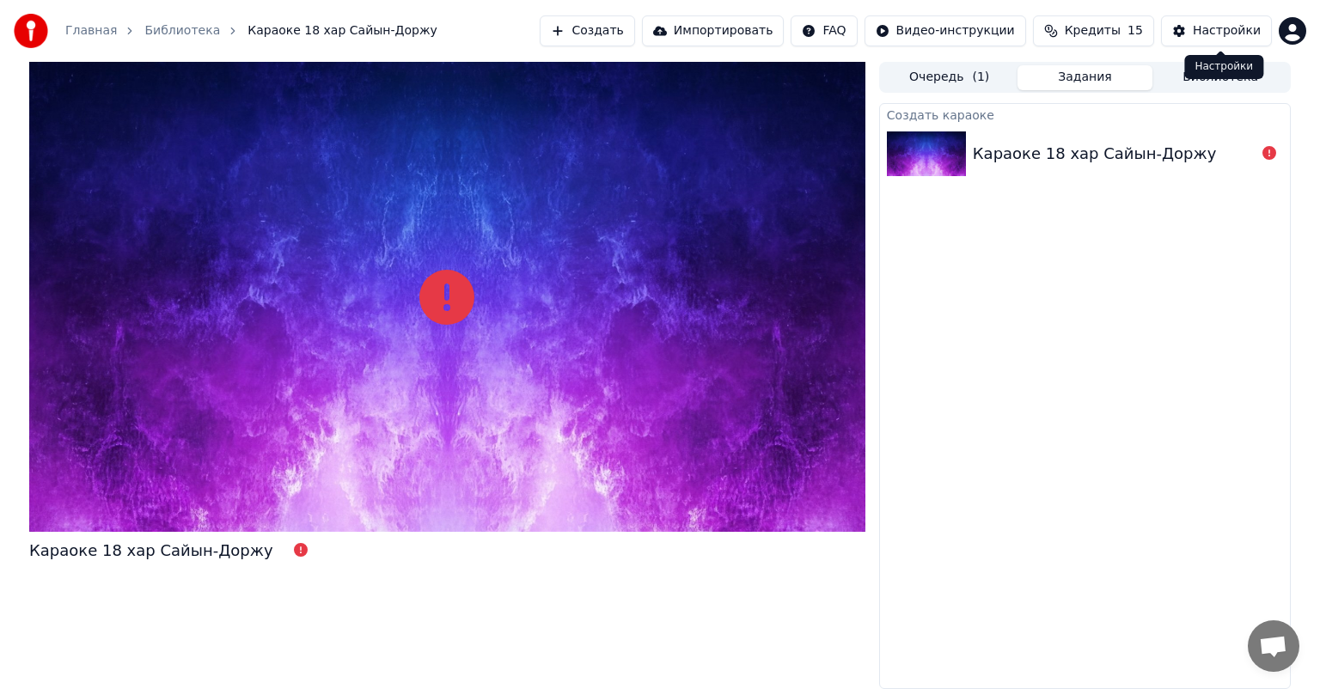
click at [1238, 31] on div "Настройки" at bounding box center [1227, 30] width 68 height 17
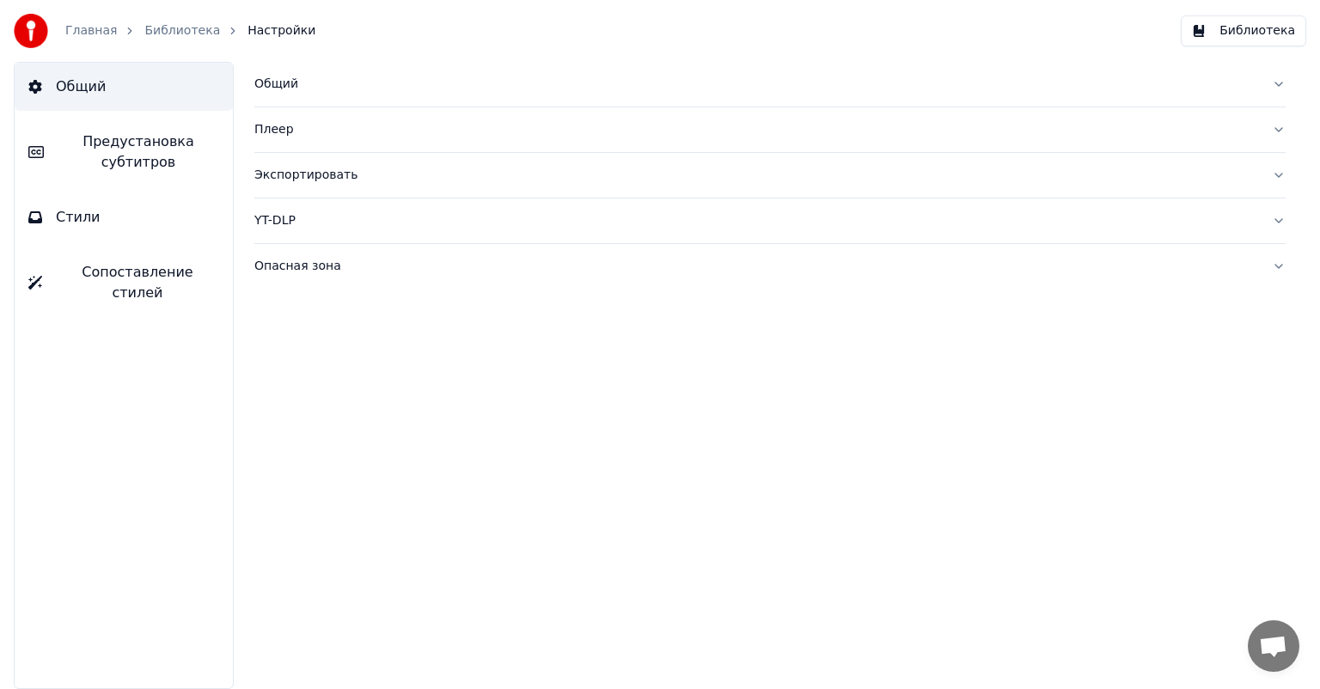
click at [106, 34] on link "Главная" at bounding box center [91, 30] width 52 height 17
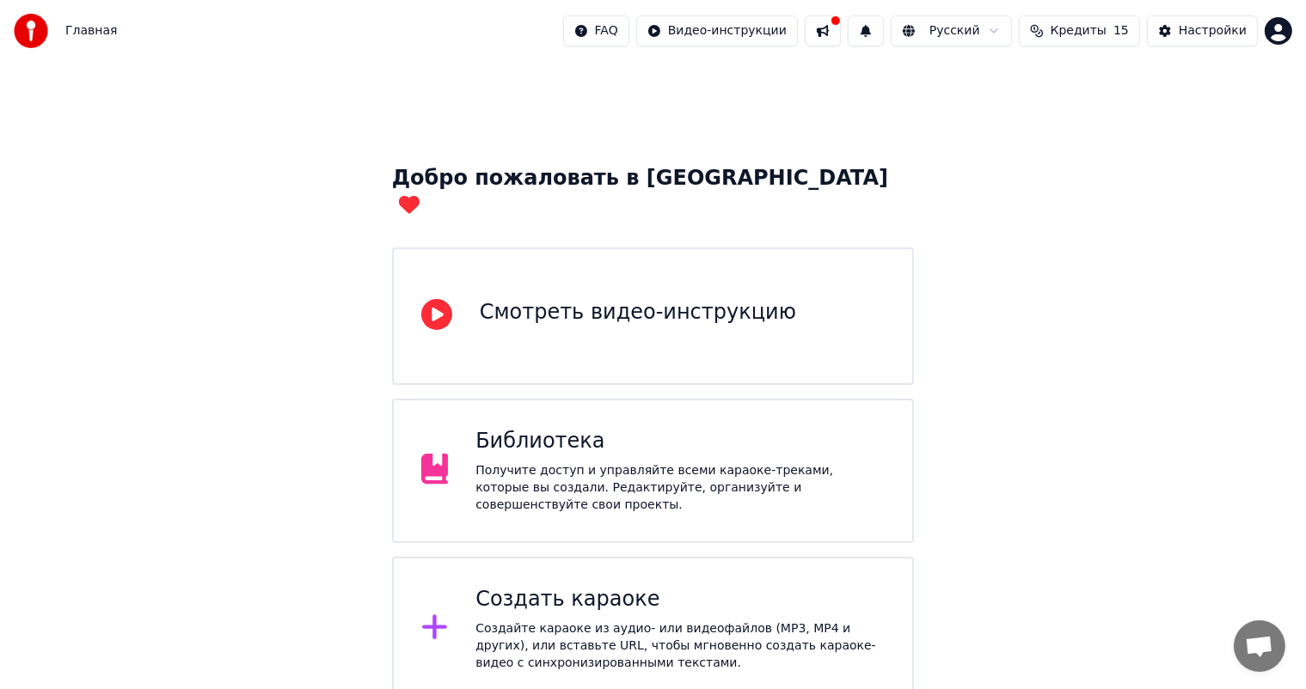
click at [82, 31] on span "Главная" at bounding box center [91, 30] width 52 height 17
click at [841, 38] on button at bounding box center [822, 30] width 36 height 31
click at [810, 67] on div "Добро пожаловать в Youka Смотреть видео-инструкцию Библиотека Получите доступ и…" at bounding box center [653, 466] width 1306 height 808
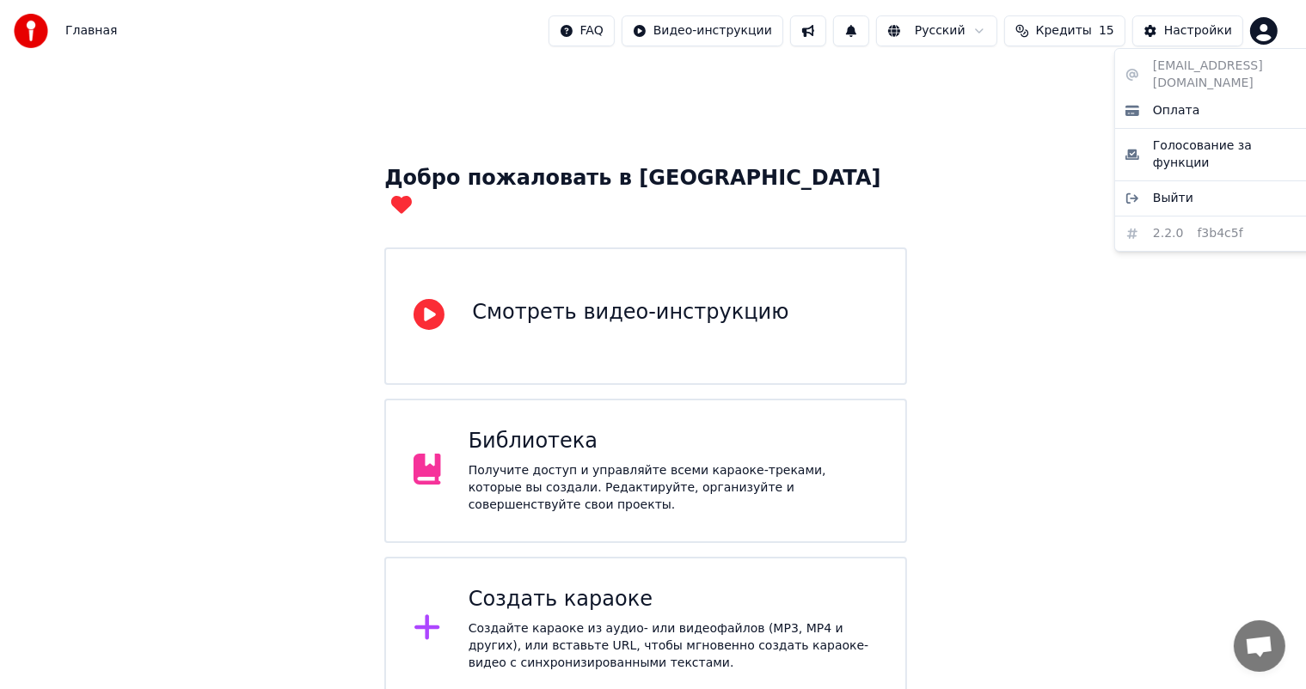
click at [1280, 28] on html "Главная FAQ Видео-инструкции Русский Кредиты 15 Настройки Добро пожаловать в Yo…" at bounding box center [653, 435] width 1306 height 870
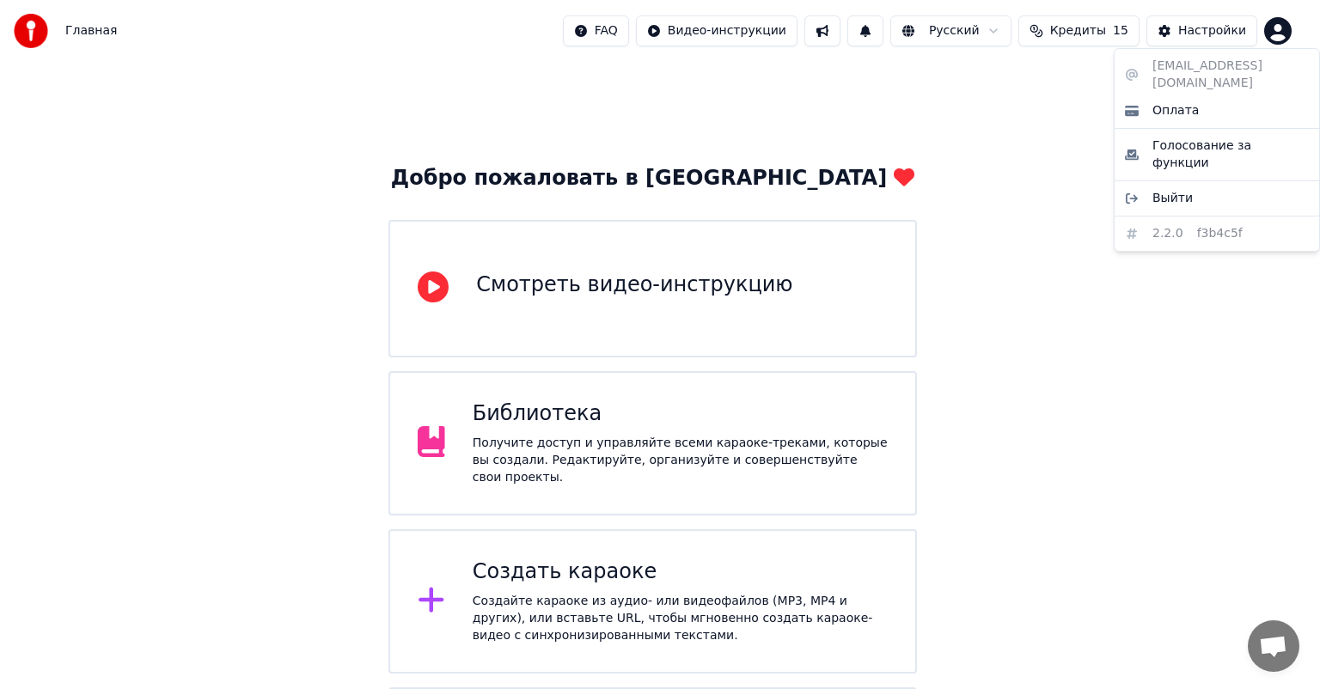
drag, startPoint x: 1049, startPoint y: 178, endPoint x: 1042, endPoint y: 156, distance: 22.6
click at [1048, 178] on html "Главная FAQ Видео-инструкции Русский Кредиты 15 Настройки Добро пожаловать в Yo…" at bounding box center [660, 421] width 1320 height 842
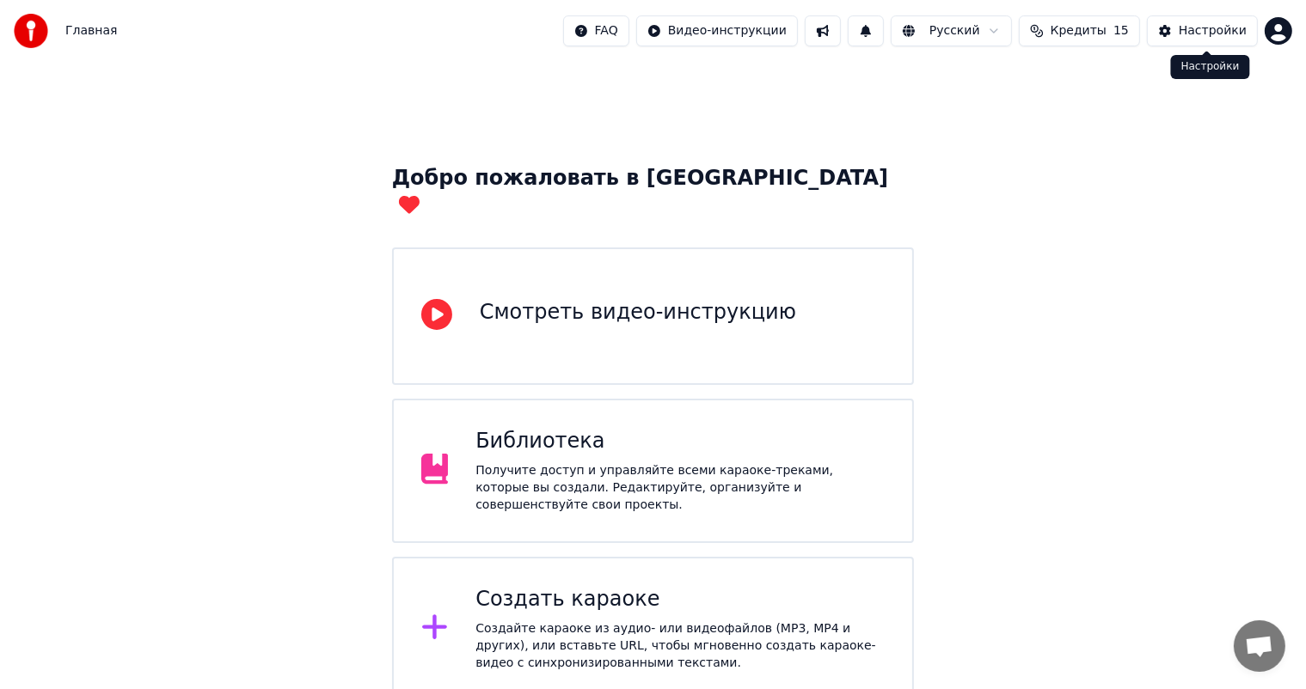
click at [1215, 38] on div "Настройки" at bounding box center [1212, 30] width 68 height 17
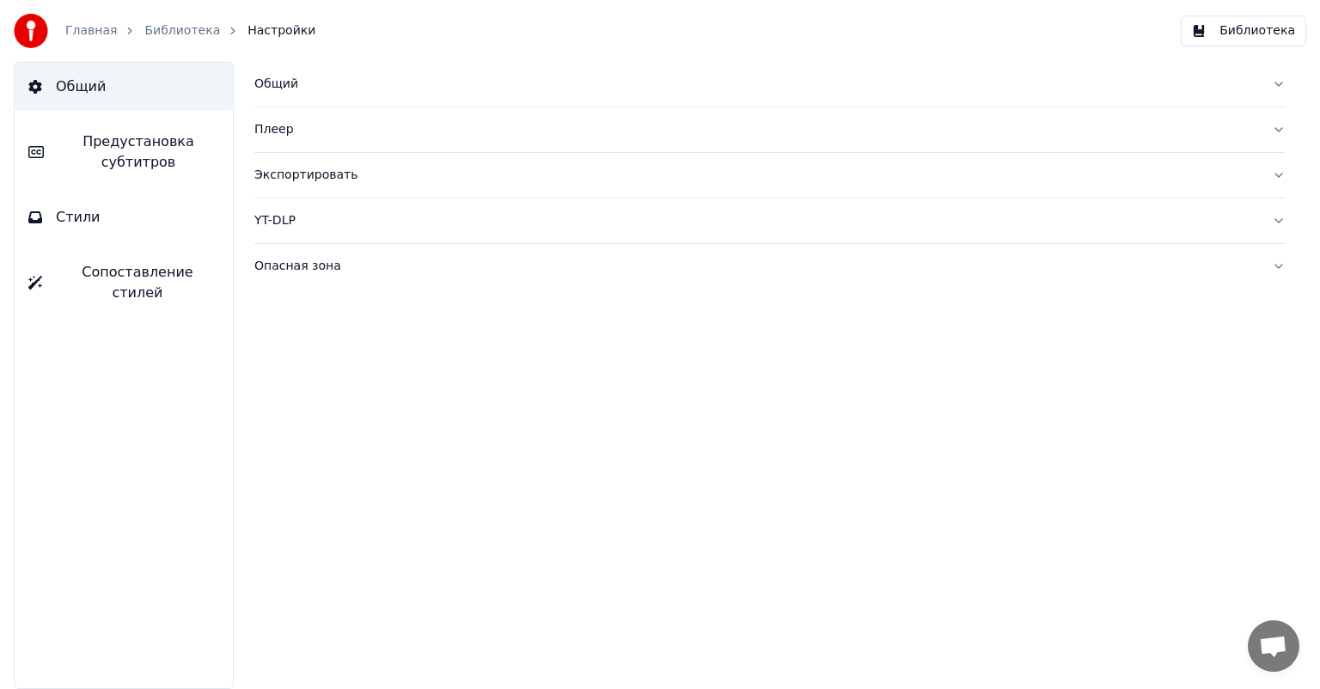
click at [188, 37] on link "Библиотека" at bounding box center [182, 30] width 76 height 17
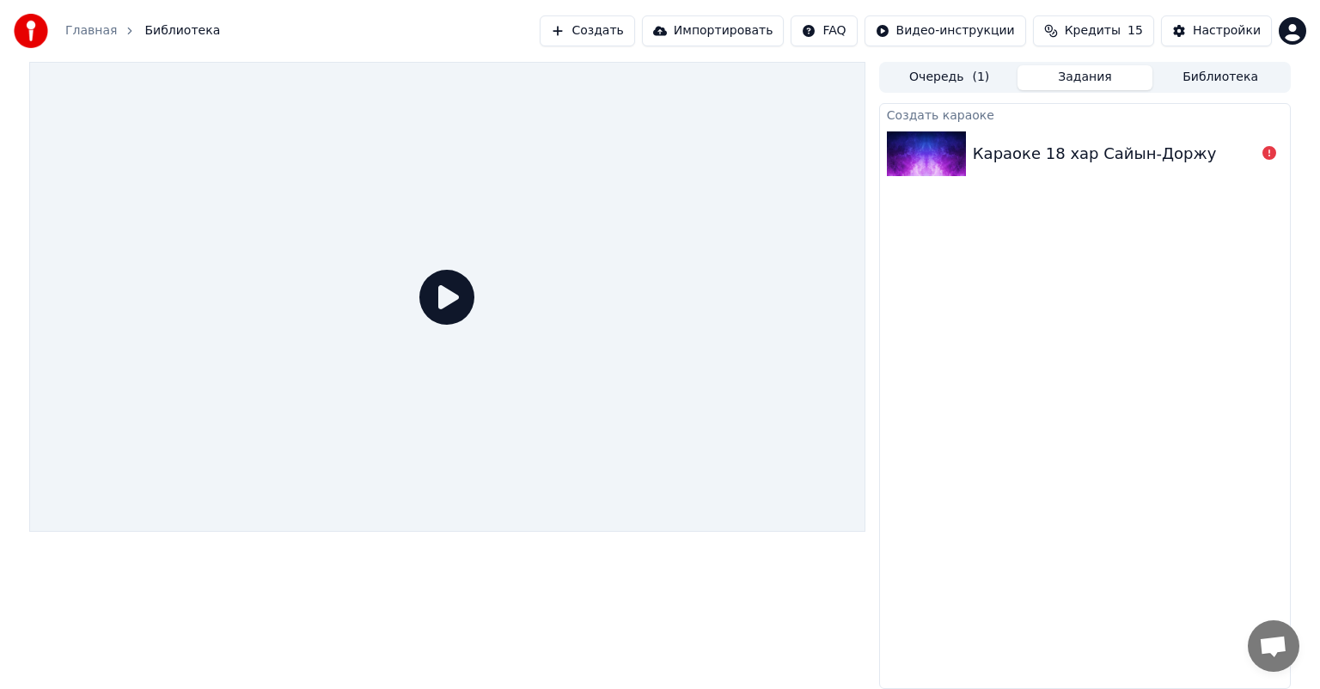
click at [495, 299] on div at bounding box center [447, 297] width 836 height 470
click at [1094, 152] on div "Караоке 18 хар Сайын-Доржу" at bounding box center [1095, 154] width 244 height 24
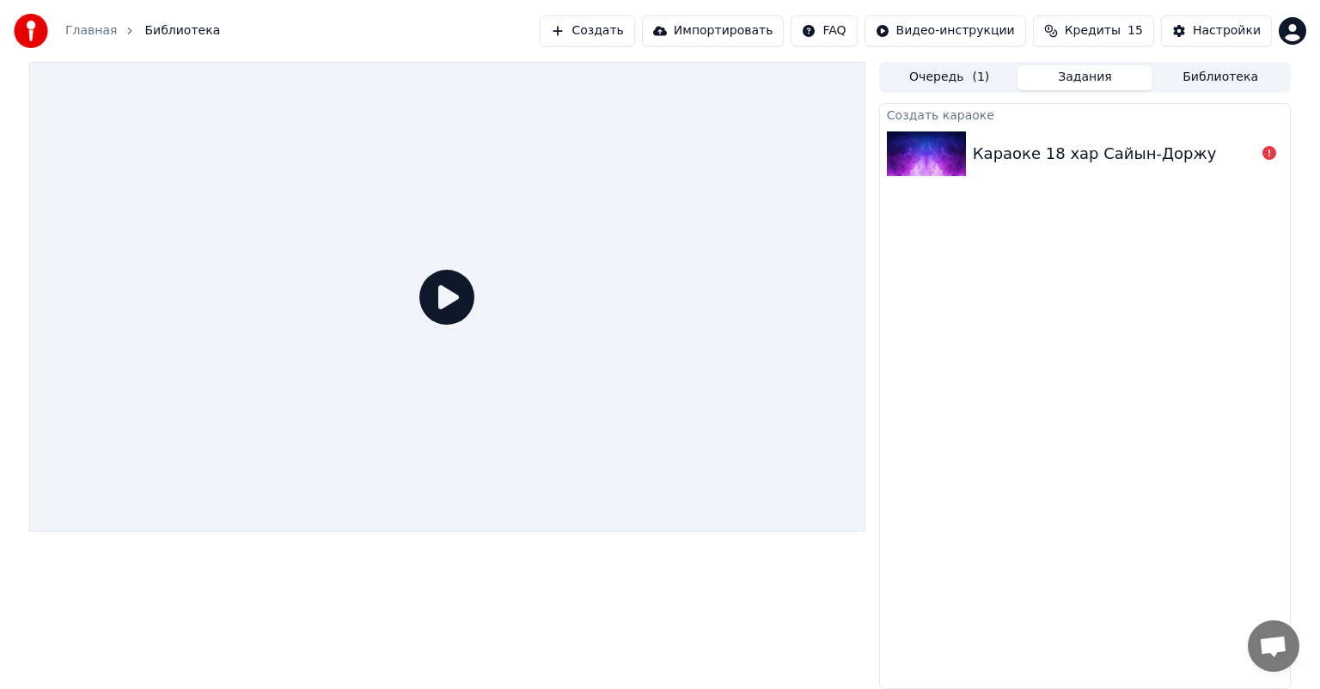
click at [1094, 152] on div "Караоке 18 хар Сайын-Доржу" at bounding box center [1095, 154] width 244 height 24
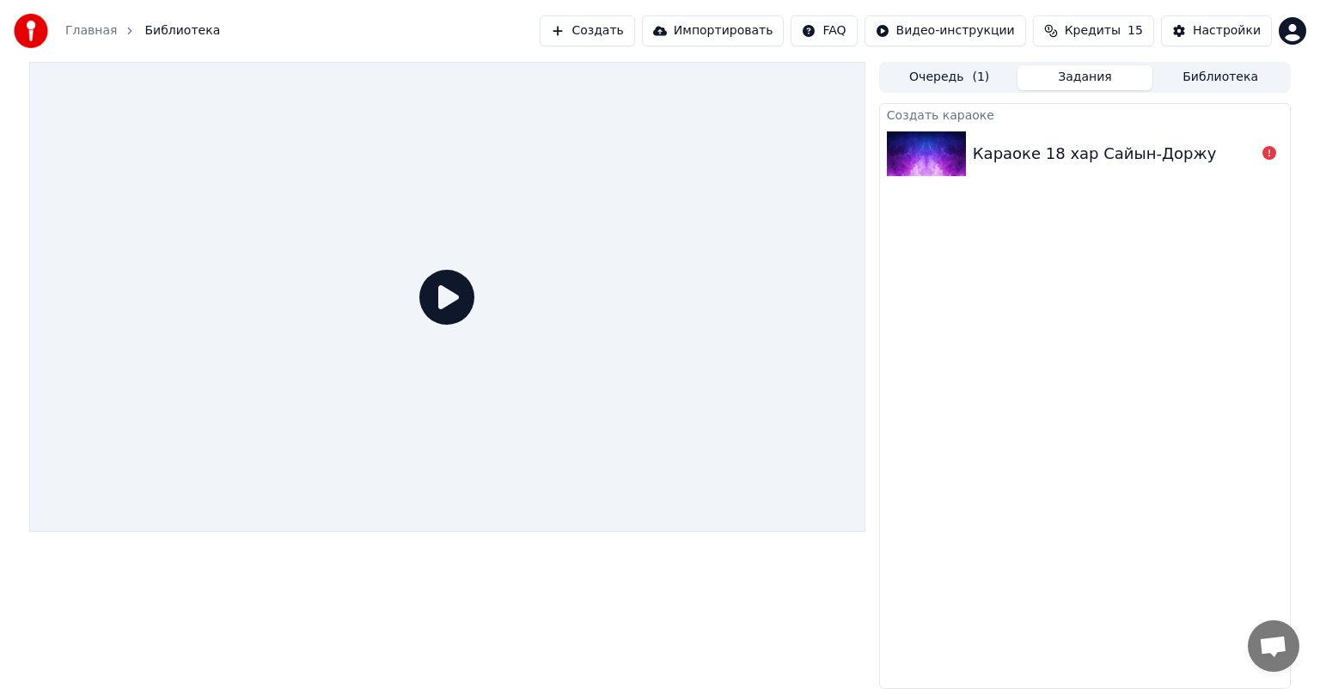
click at [1194, 72] on button "Библиотека" at bounding box center [1221, 77] width 136 height 25
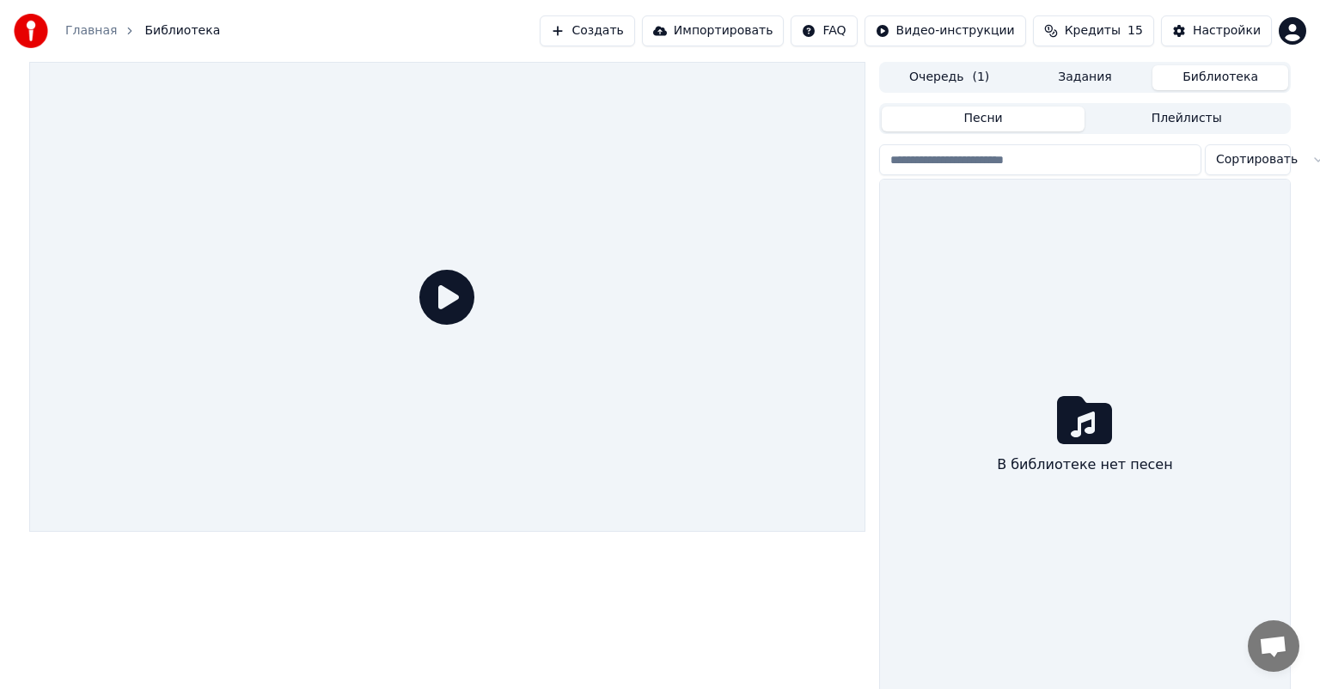
click at [1086, 76] on button "Задания" at bounding box center [1086, 77] width 136 height 25
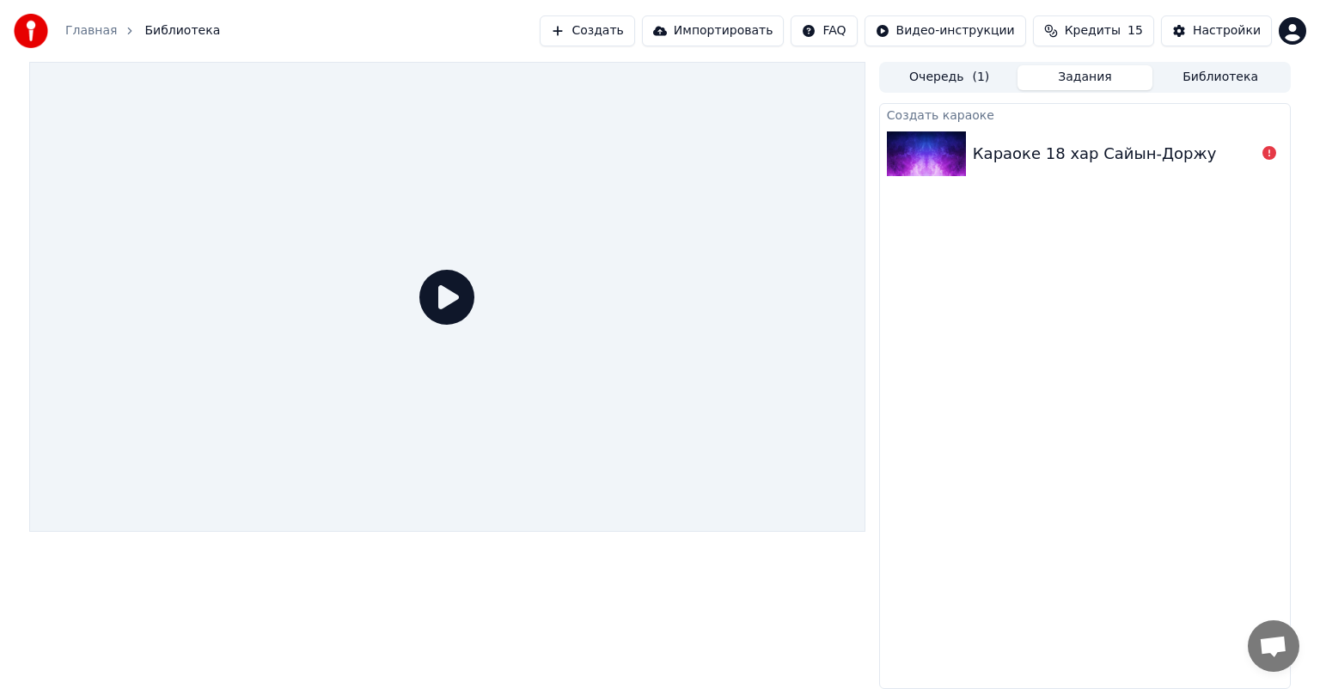
click at [1033, 147] on div "Караоке 18 хар Сайын-Доржу" at bounding box center [1095, 154] width 244 height 24
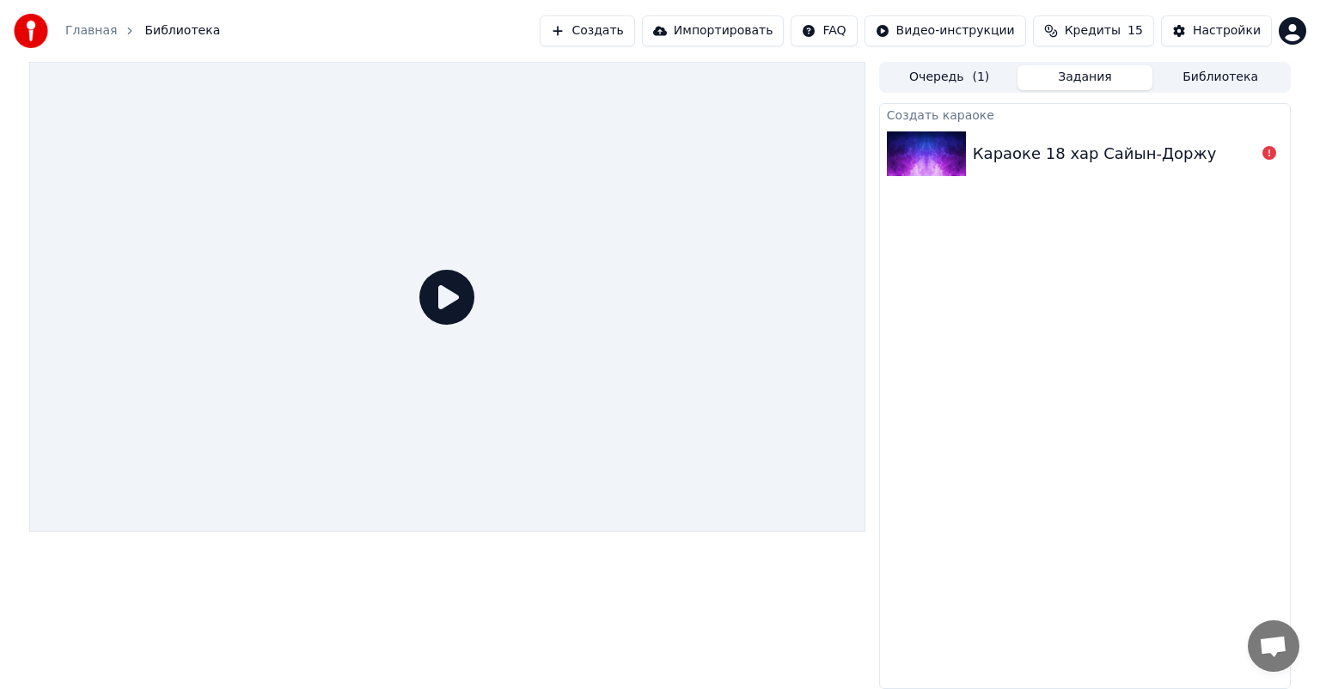
click at [370, 282] on div at bounding box center [447, 297] width 836 height 470
click at [426, 294] on icon at bounding box center [446, 297] width 55 height 55
click at [436, 294] on icon at bounding box center [446, 297] width 55 height 55
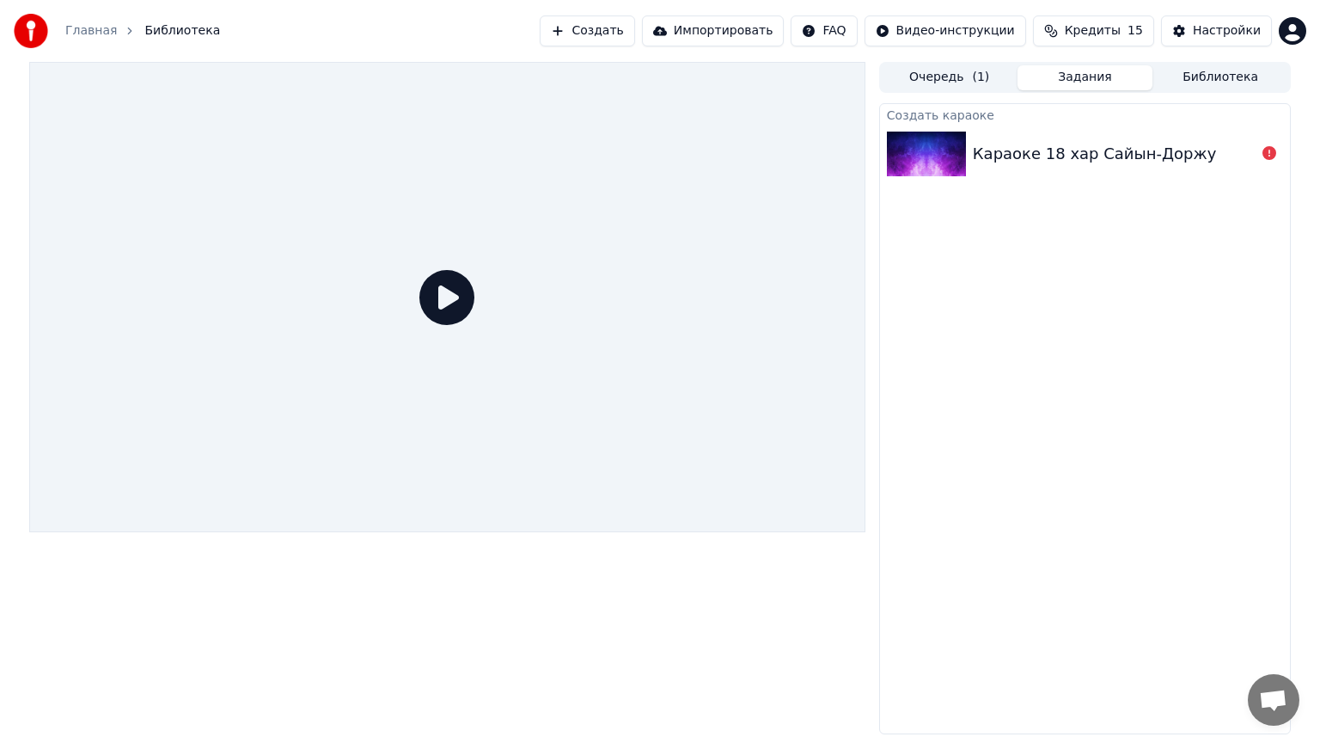
click at [513, 321] on div at bounding box center [447, 297] width 836 height 470
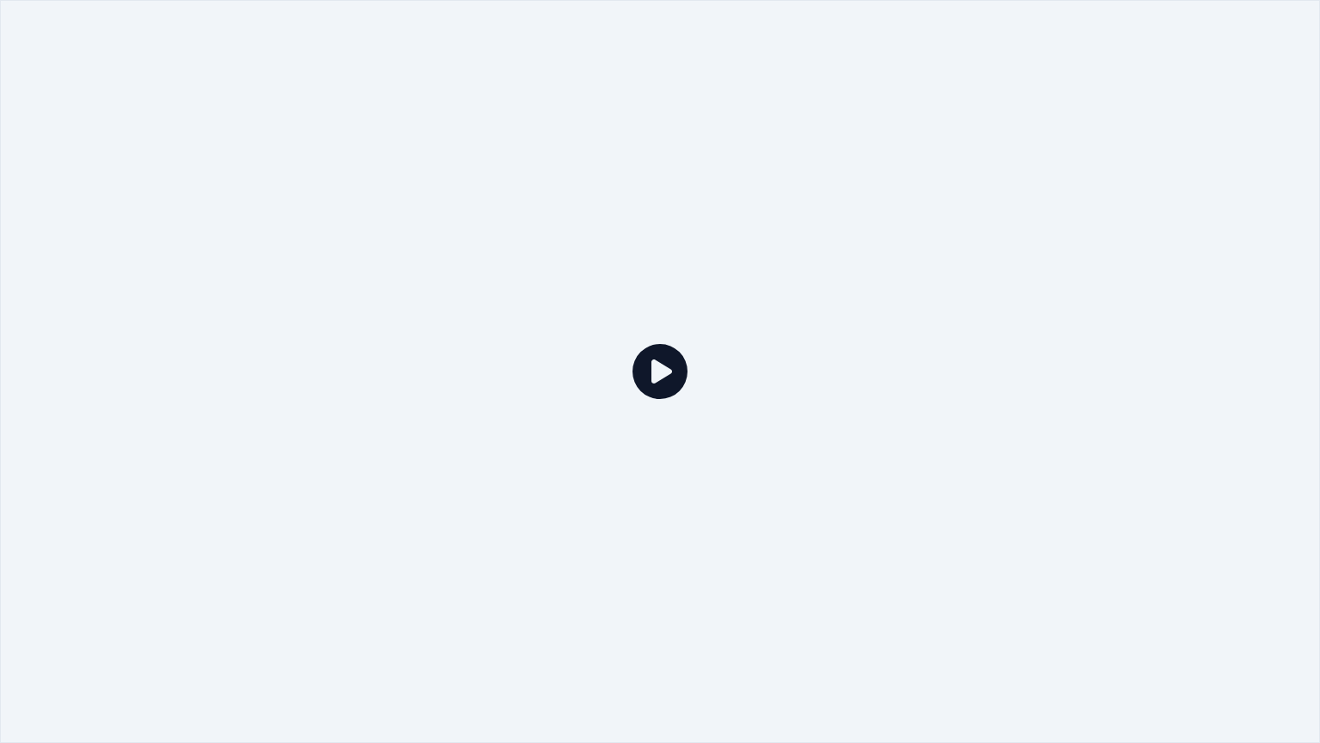
click at [513, 321] on div at bounding box center [660, 371] width 1320 height 743
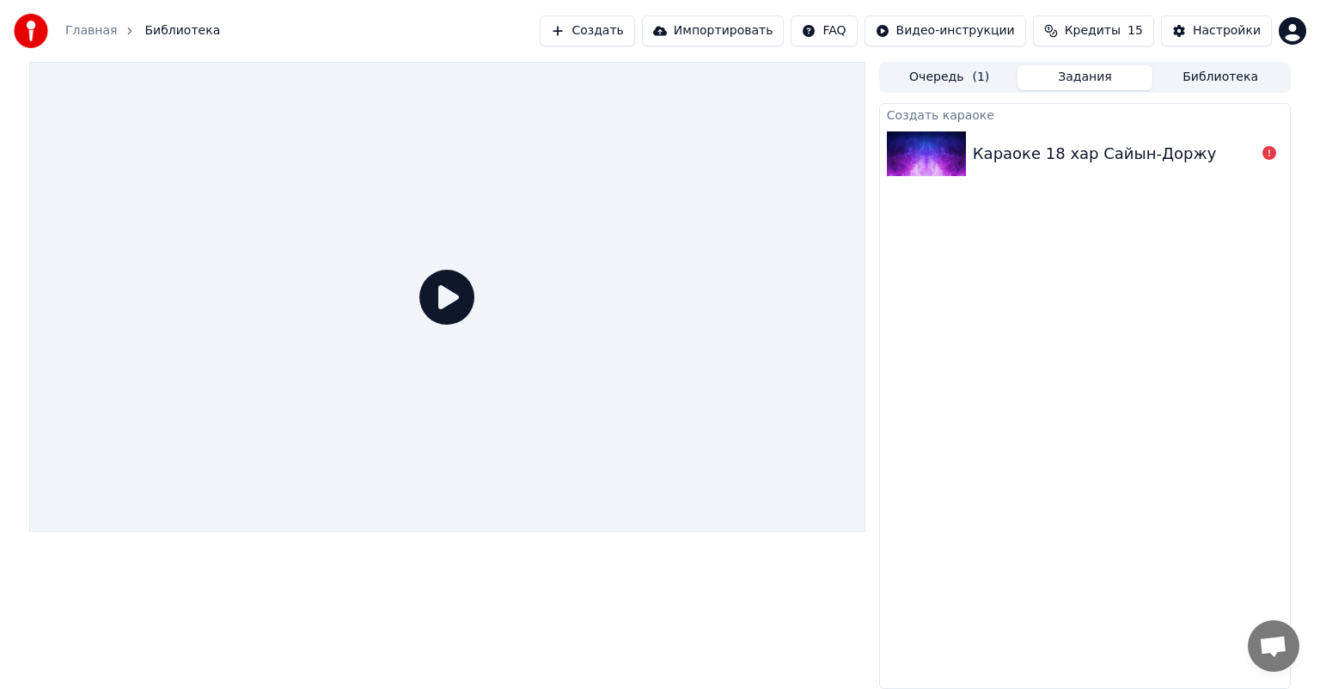
click at [994, 138] on div "Караоке 18 хар Сайын-Доржу" at bounding box center [1085, 154] width 410 height 58
click at [944, 76] on button "Очередь ( 1 )" at bounding box center [950, 77] width 136 height 25
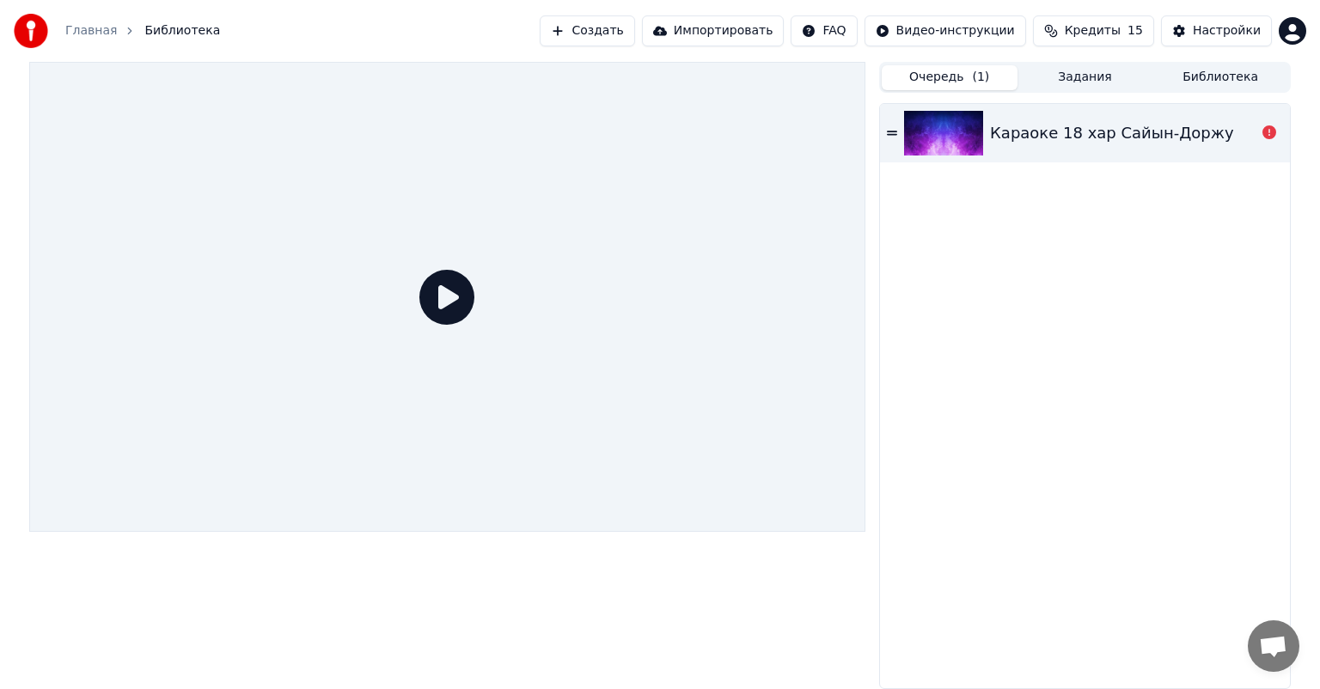
click at [1008, 123] on div "Караоке 18 хар Сайын-Доржу" at bounding box center [1112, 133] width 244 height 24
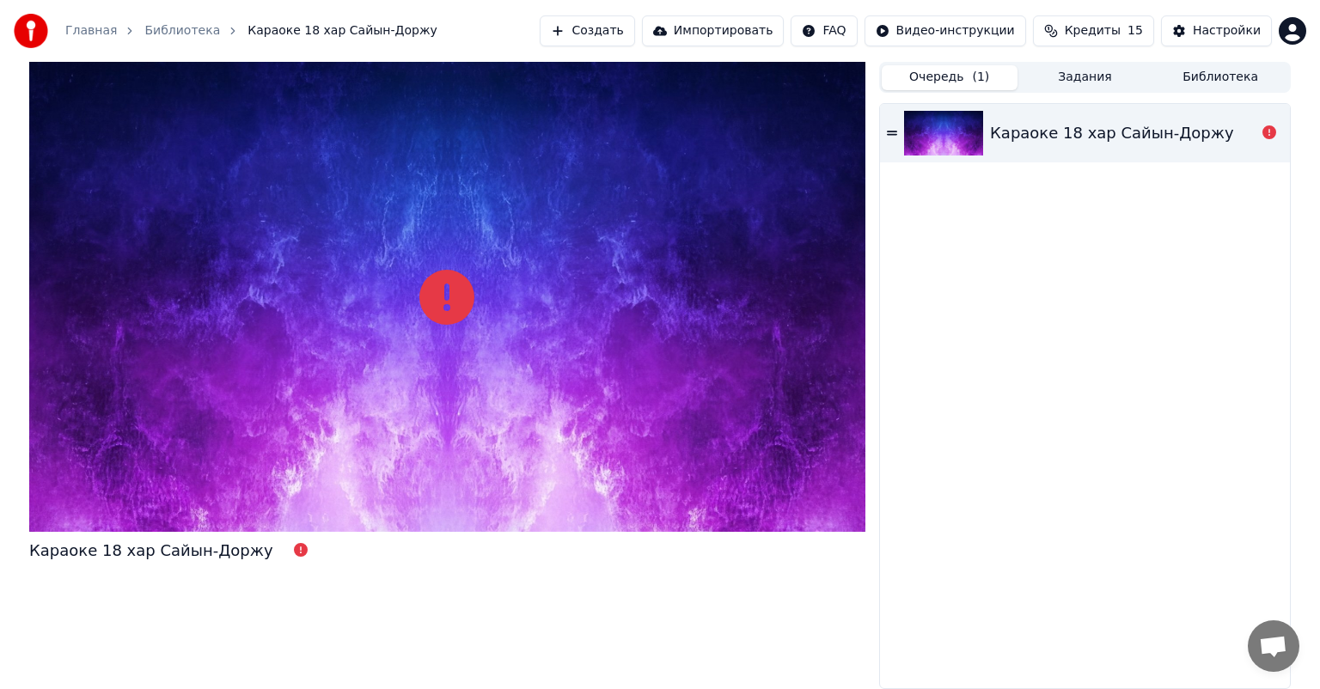
click at [897, 131] on div "Караоке 18 хар Сайын-Доржу" at bounding box center [1085, 133] width 410 height 58
click at [1041, 138] on div "Караоке 18 хар Сайын-Доржу" at bounding box center [1112, 133] width 244 height 24
click at [1041, 136] on div "Караоке 18 хар Сайын-Доржу" at bounding box center [1112, 133] width 244 height 24
click at [1042, 136] on div "Караоке 18 хар Сайын-Доржу" at bounding box center [1112, 133] width 244 height 24
click at [1045, 134] on div "Караоке 18 хар Сайын-Доржу" at bounding box center [1112, 133] width 244 height 24
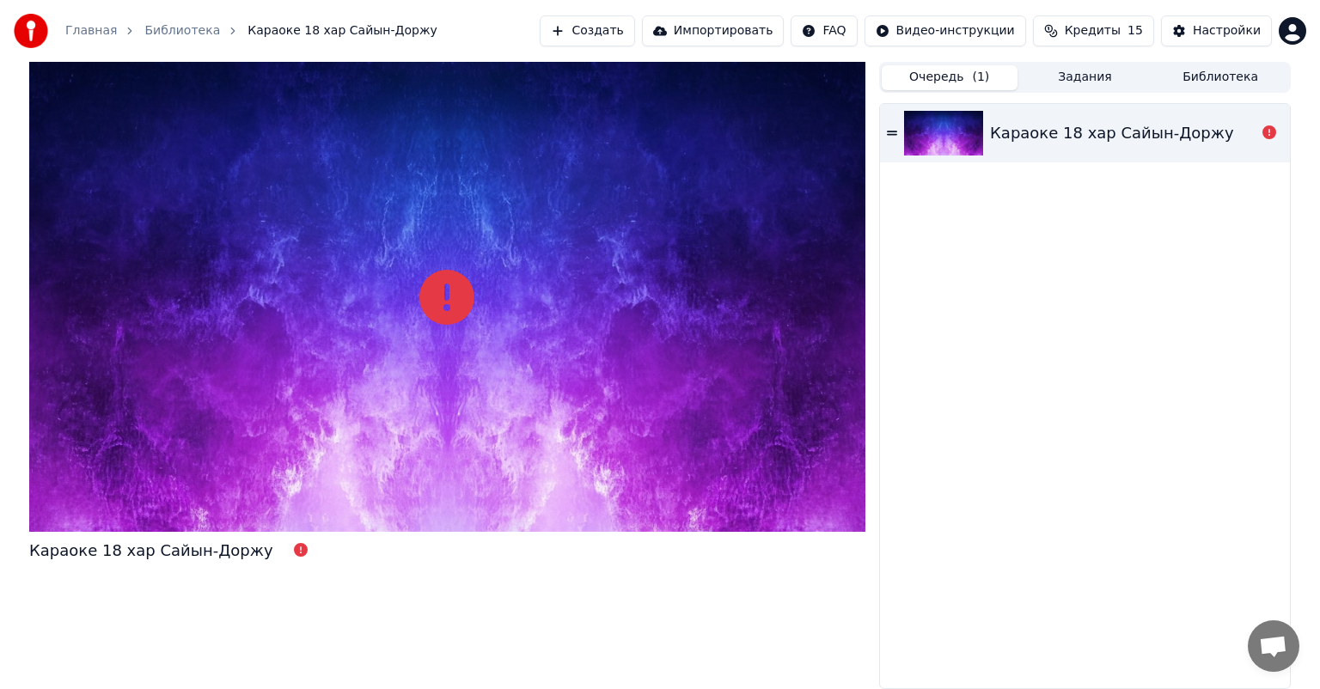
click at [1141, 128] on div "Караоке 18 хар Сайын-Доржу" at bounding box center [1112, 133] width 244 height 24
click at [1170, 129] on div "Караоке 18 хар Сайын-Доржу" at bounding box center [1112, 133] width 244 height 24
click at [1166, 131] on div "Караоке 18 хар Сайын-Доржу" at bounding box center [1112, 133] width 244 height 24
click at [1166, 132] on div "Караоке 18 хар Сайын-Доржу" at bounding box center [1112, 133] width 244 height 24
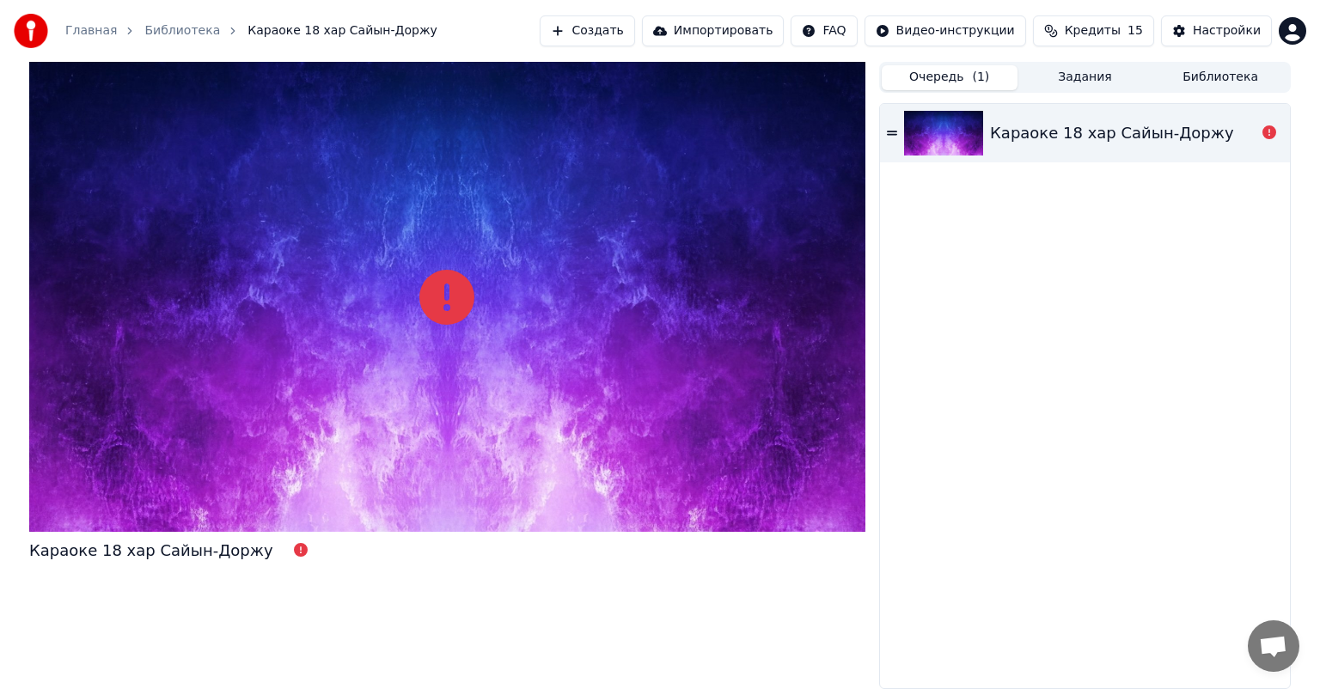
drag, startPoint x: 131, startPoint y: 33, endPoint x: 119, endPoint y: 33, distance: 12.0
click at [125, 33] on ol "Главная Библиотека Караоке 18 хар Сайын-Доржу" at bounding box center [251, 30] width 372 height 17
click at [102, 29] on link "Главная" at bounding box center [91, 30] width 52 height 17
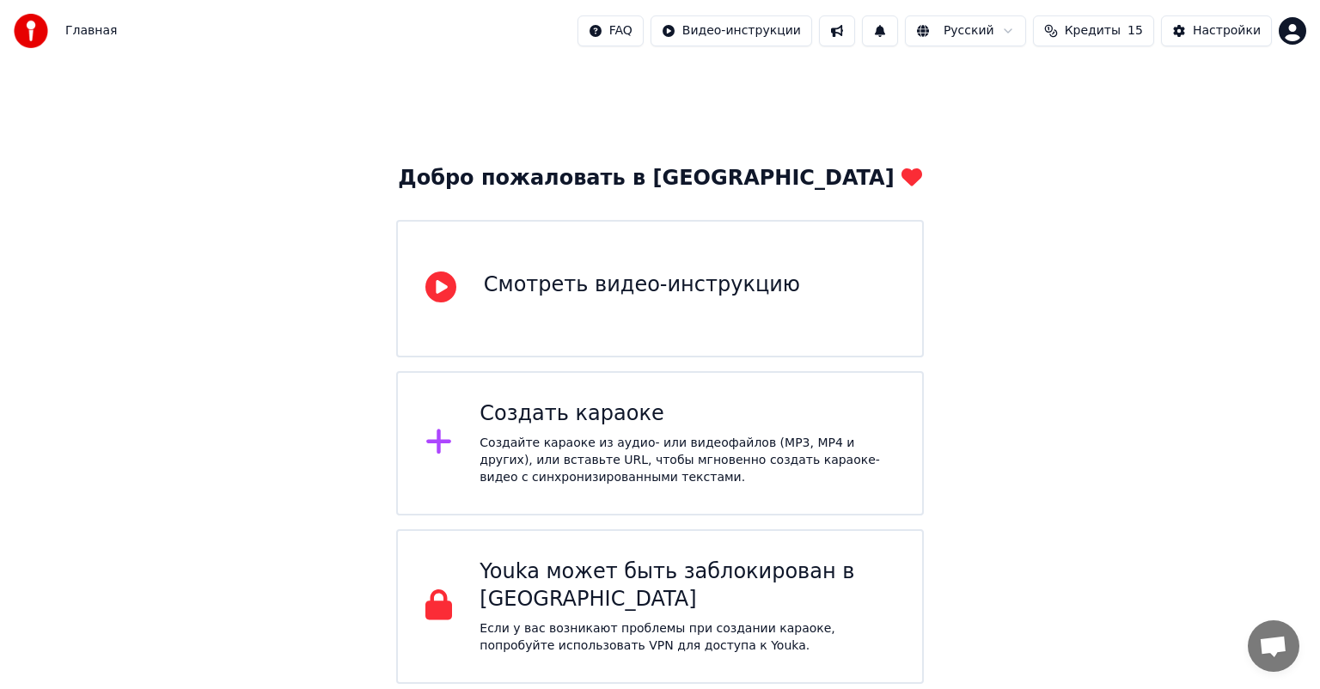
click at [1303, 39] on html "Главная FAQ Видео-инструкции Русский Кредиты 15 Настройки Добро пожаловать в Yo…" at bounding box center [660, 342] width 1320 height 684
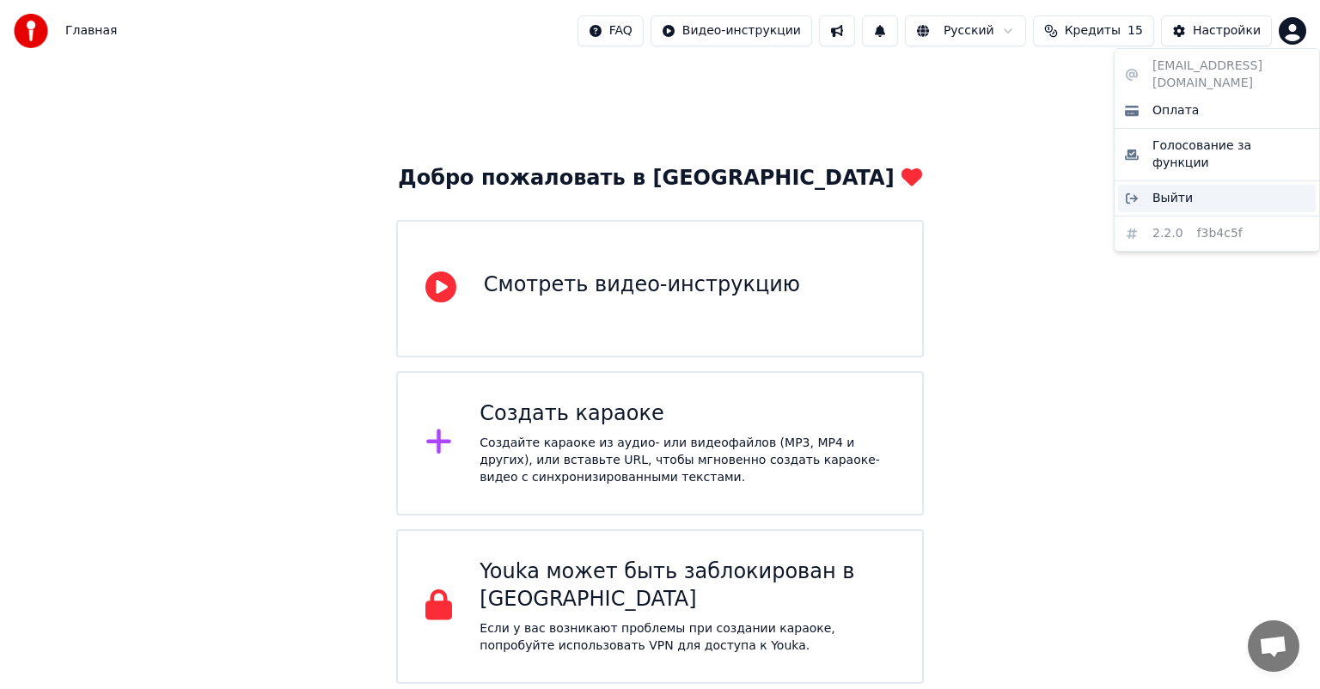
click at [1184, 185] on div "Выйти" at bounding box center [1217, 199] width 198 height 28
